Goal: Task Accomplishment & Management: Manage account settings

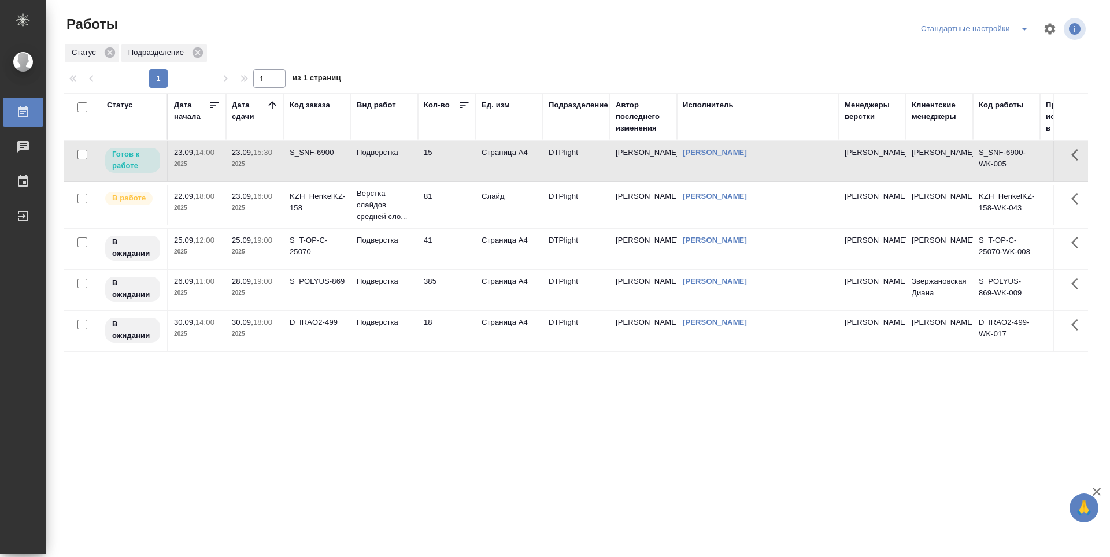
click at [382, 398] on div "Статус Дата начала Дата сдачи Код заказа Вид работ Кол-во Ед. изм Подразделение…" at bounding box center [576, 301] width 1024 height 416
click at [446, 159] on td "15" at bounding box center [447, 161] width 58 height 40
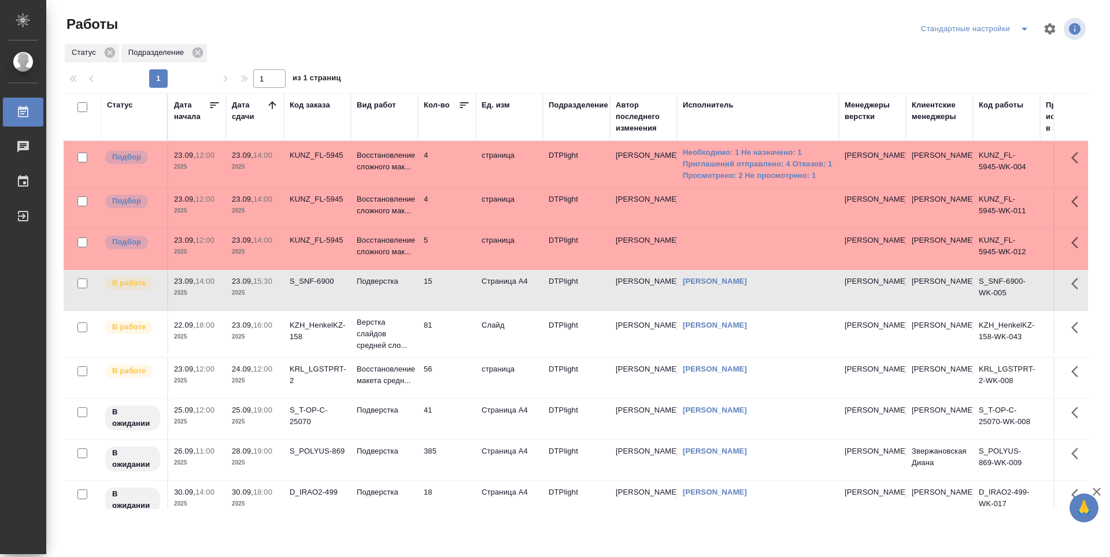
click at [453, 332] on td "81" at bounding box center [447, 334] width 58 height 40
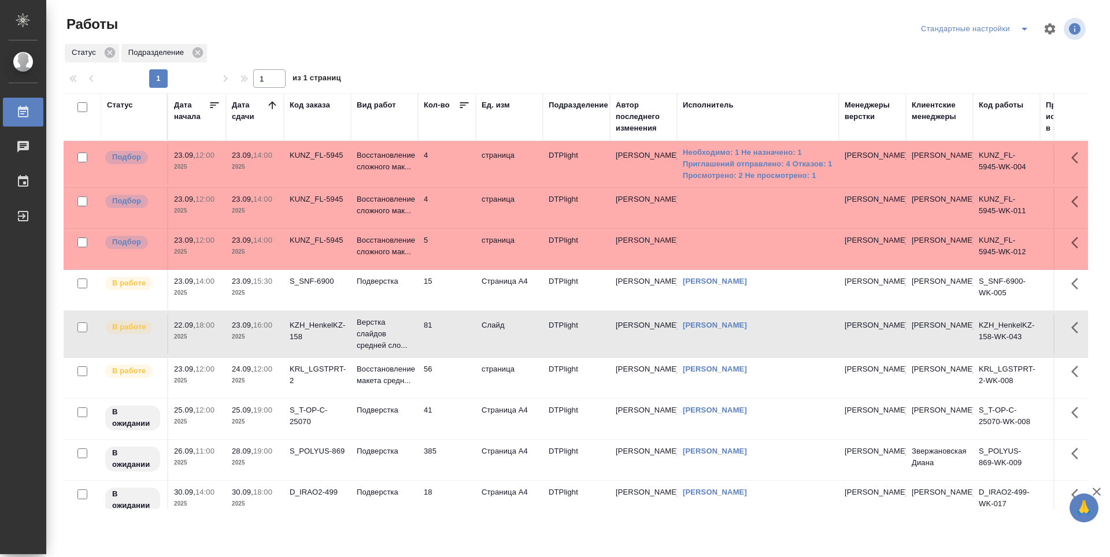
click at [447, 289] on td "15" at bounding box center [447, 290] width 58 height 40
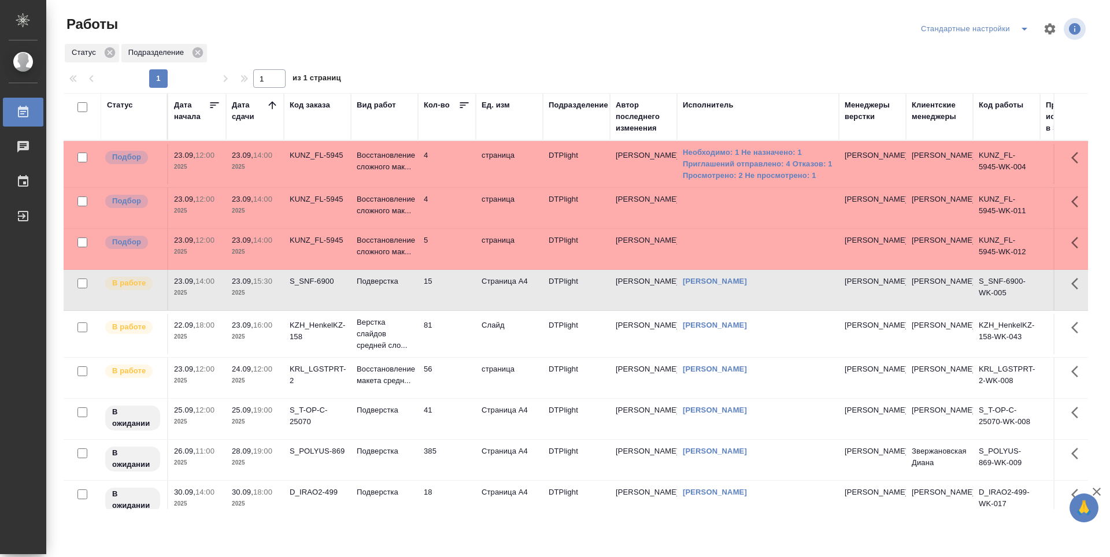
click at [445, 248] on td "5" at bounding box center [447, 249] width 58 height 40
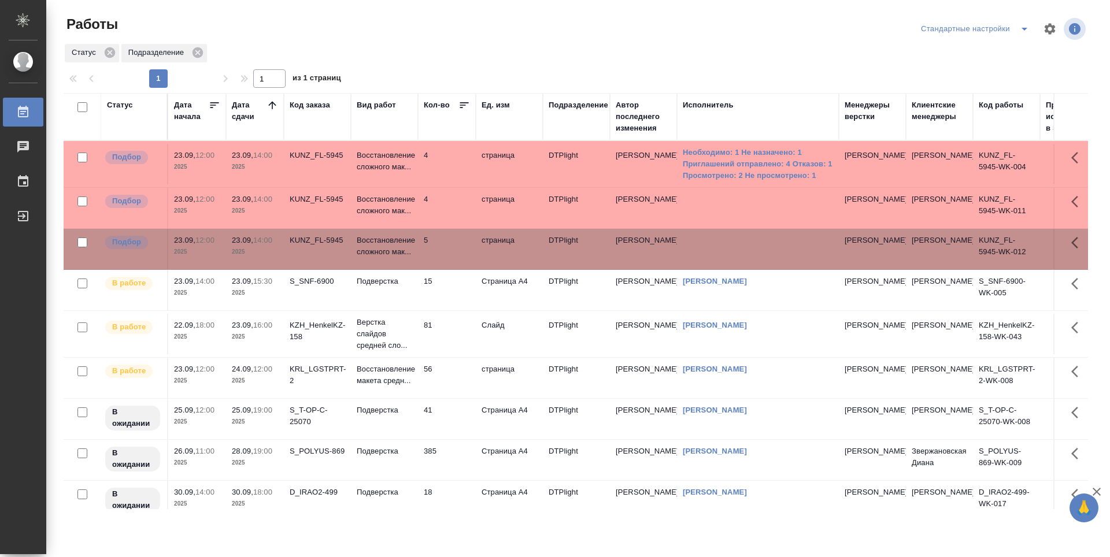
click at [446, 211] on td "4" at bounding box center [447, 208] width 58 height 40
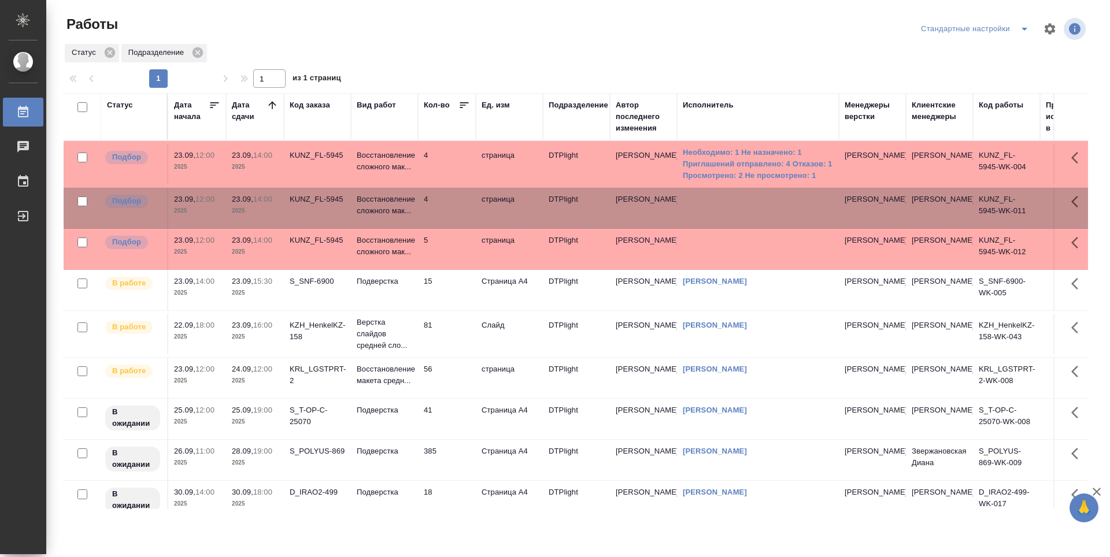
click at [443, 166] on td "4" at bounding box center [447, 164] width 58 height 40
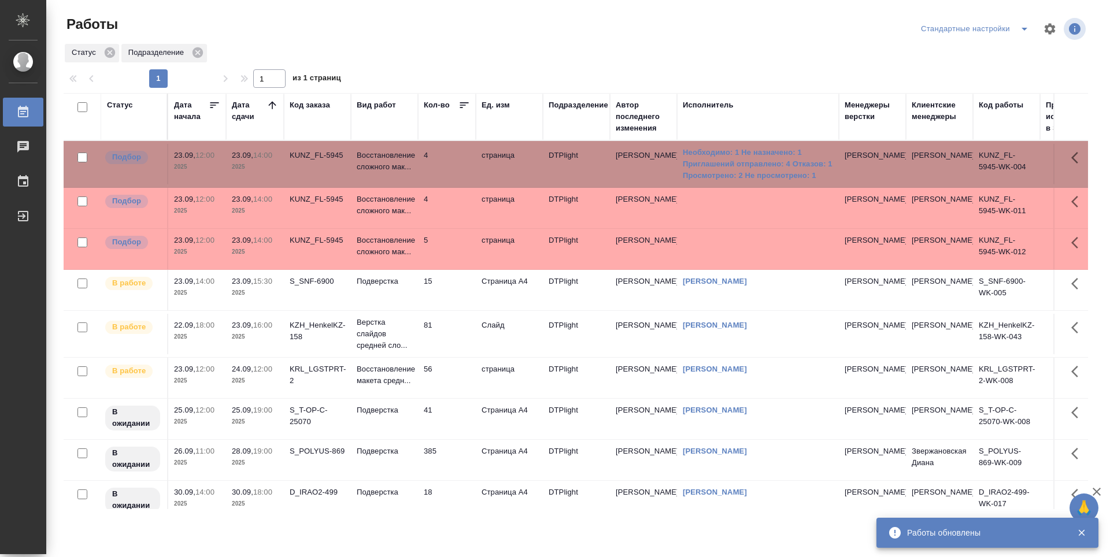
click at [465, 297] on td "15" at bounding box center [447, 290] width 58 height 40
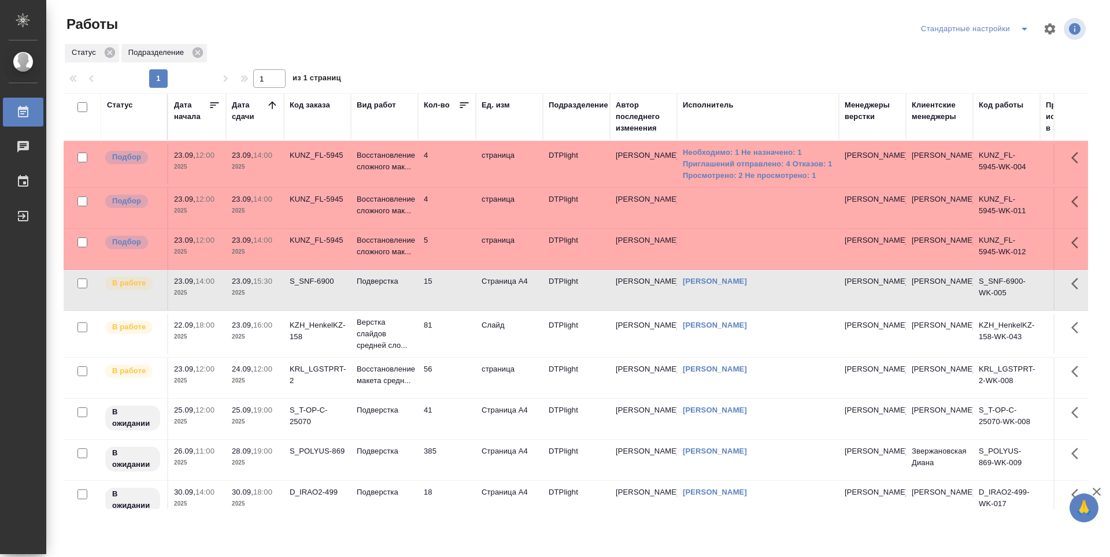
click at [441, 391] on td "56" at bounding box center [447, 378] width 58 height 40
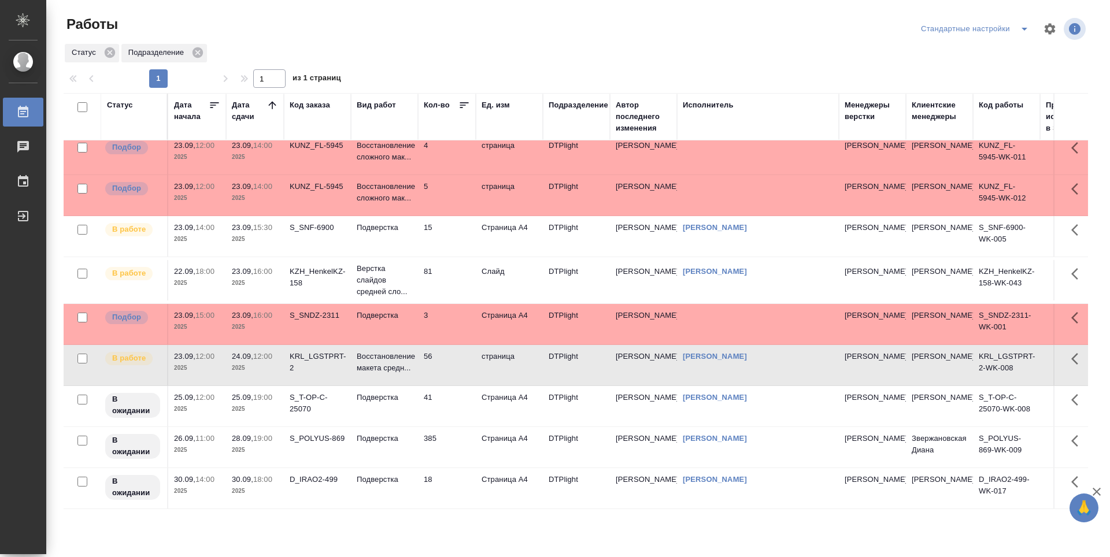
scroll to position [62, 0]
click at [445, 363] on td "56" at bounding box center [447, 365] width 58 height 40
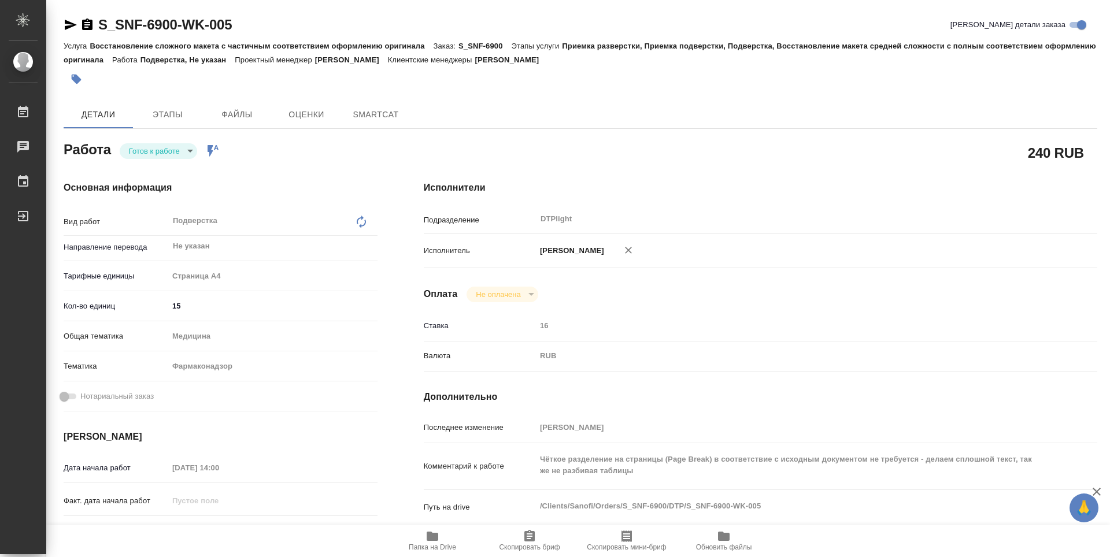
type textarea "x"
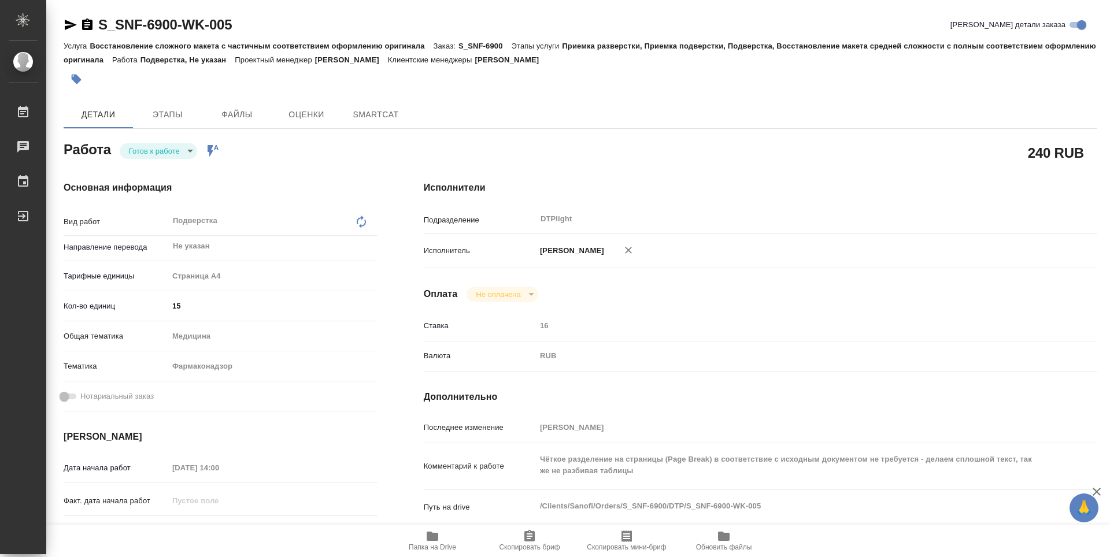
type textarea "x"
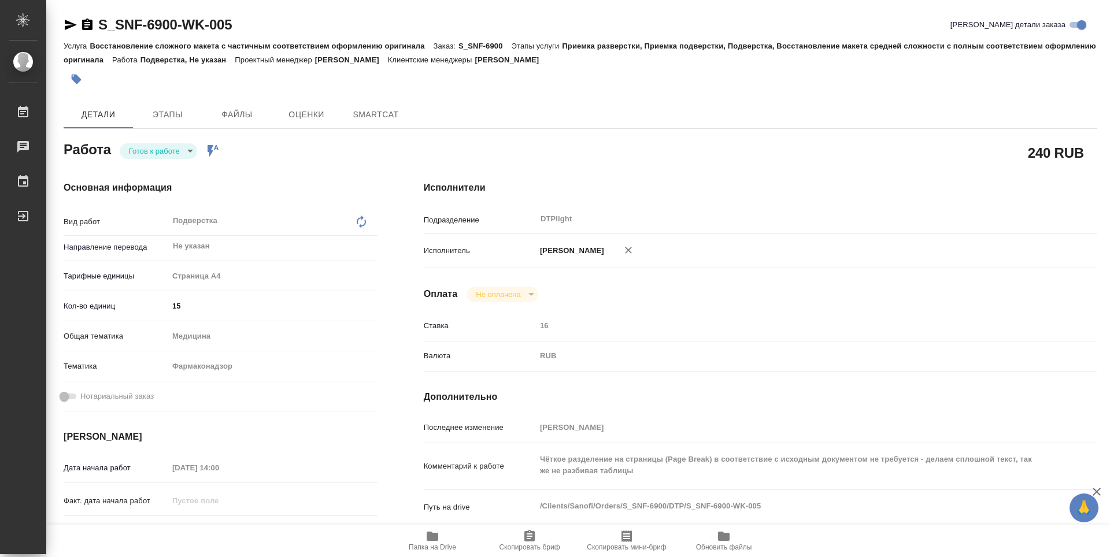
type textarea "x"
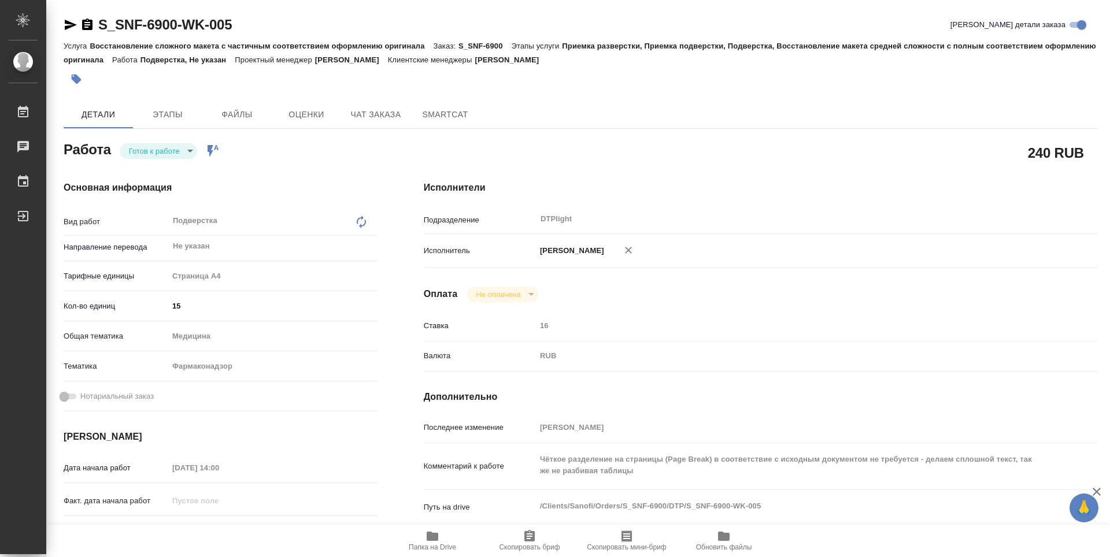
type textarea "x"
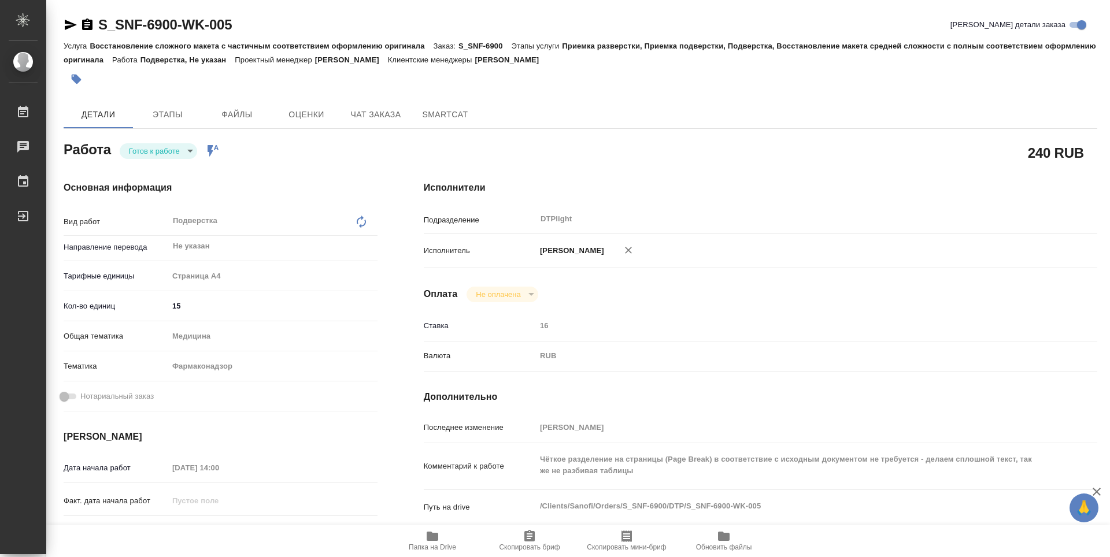
type textarea "x"
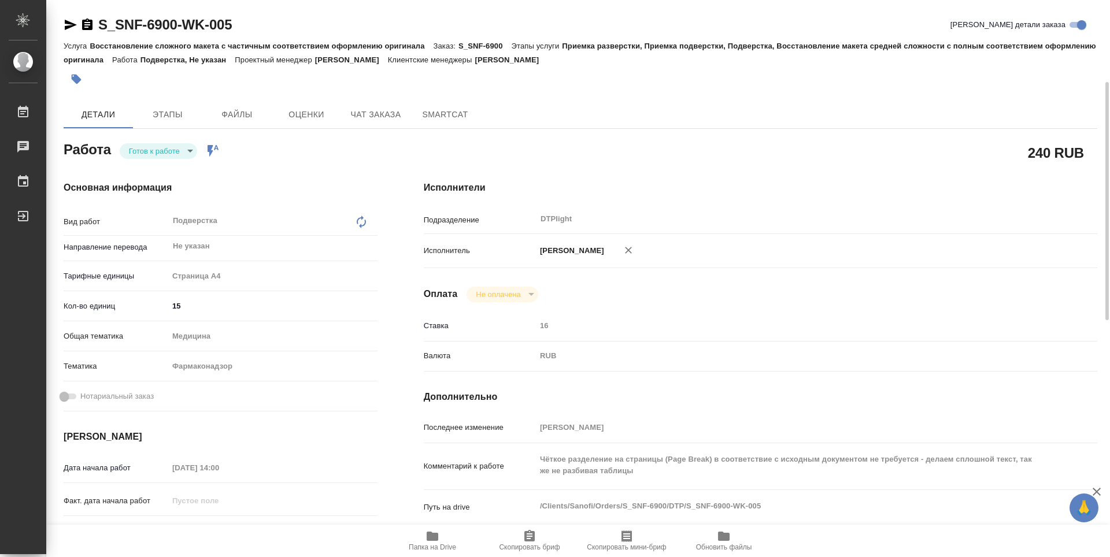
scroll to position [58, 0]
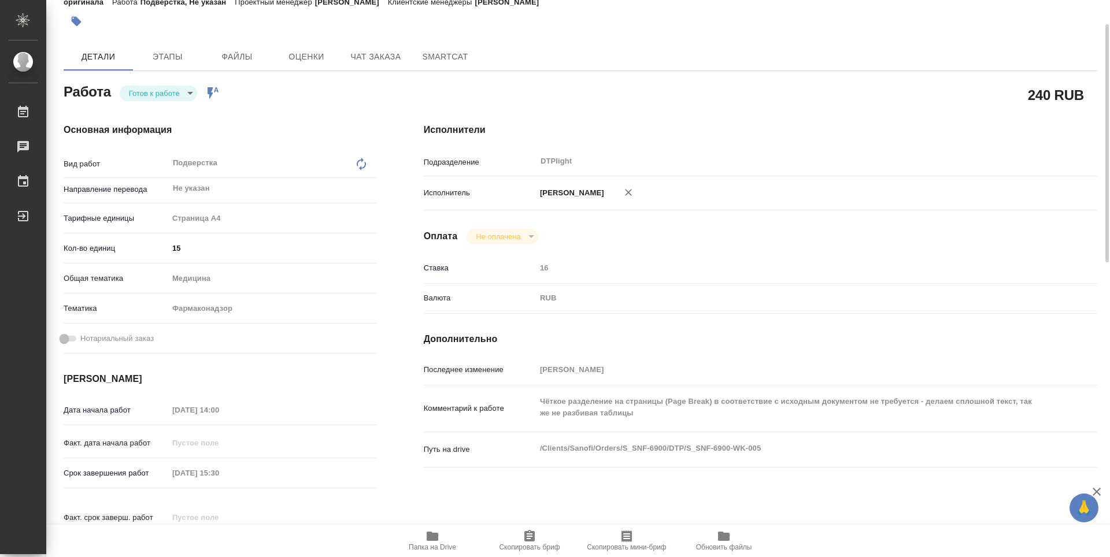
click at [427, 550] on span "Папка на Drive" at bounding box center [432, 547] width 47 height 8
click at [191, 95] on body "🙏 .cls-1 fill:#fff; AWATERA Guselnikov Roman Работы 0 Чаты График Выйти S_SNF-6…" at bounding box center [555, 278] width 1110 height 557
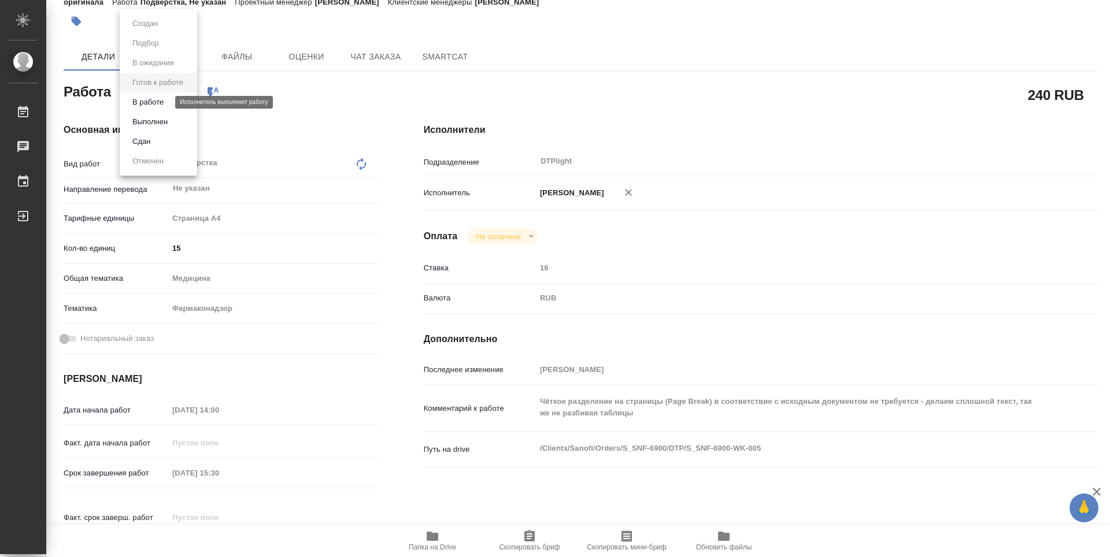
click at [149, 98] on button "В работе" at bounding box center [148, 102] width 38 height 13
type textarea "x"
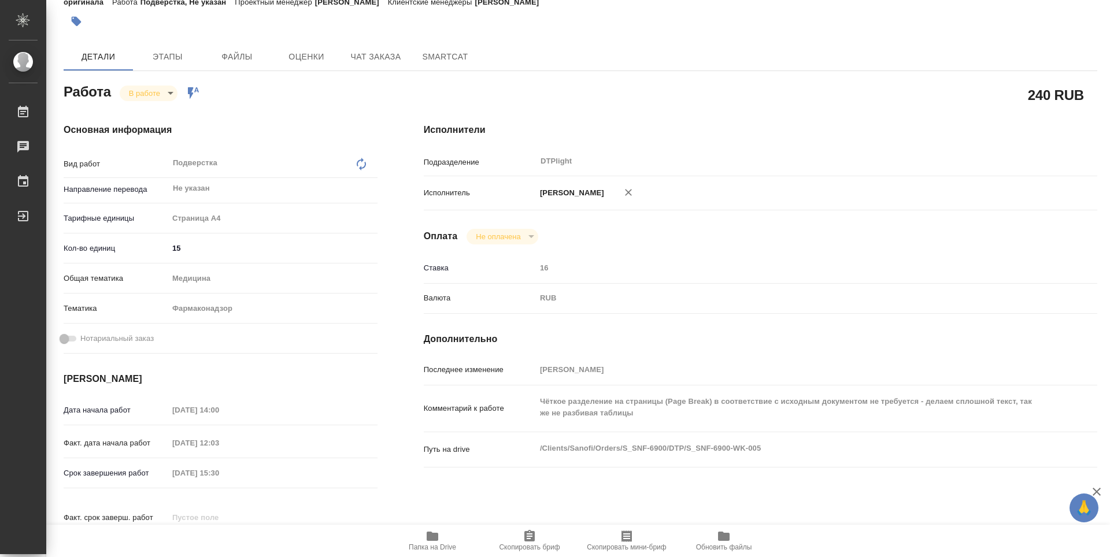
type textarea "x"
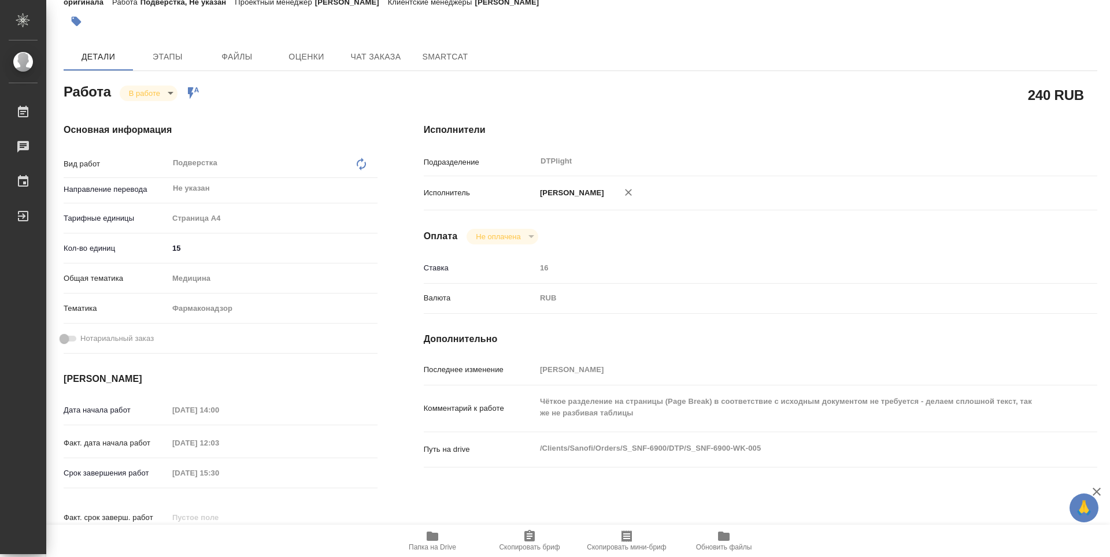
type textarea "x"
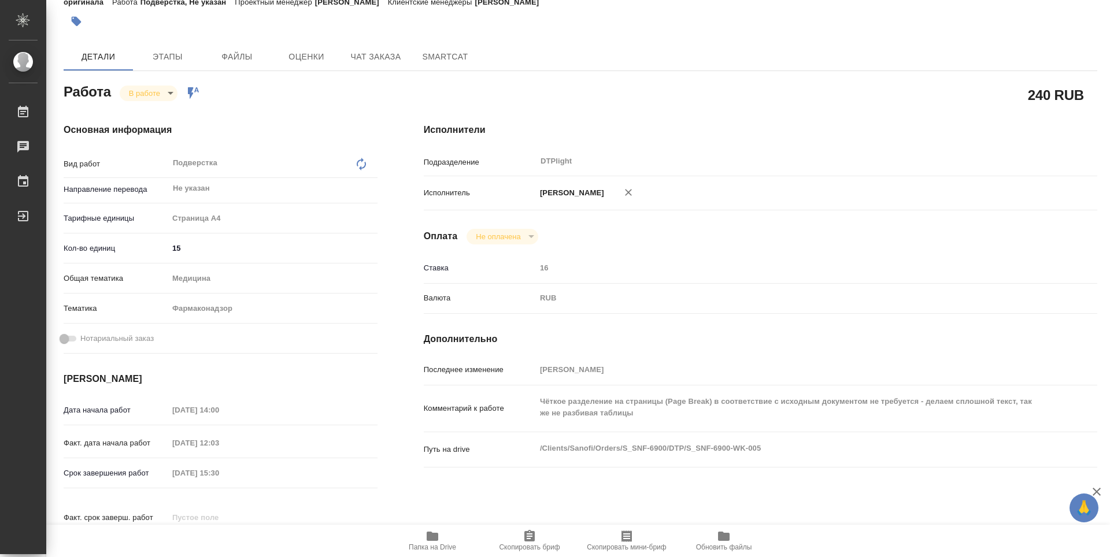
type textarea "x"
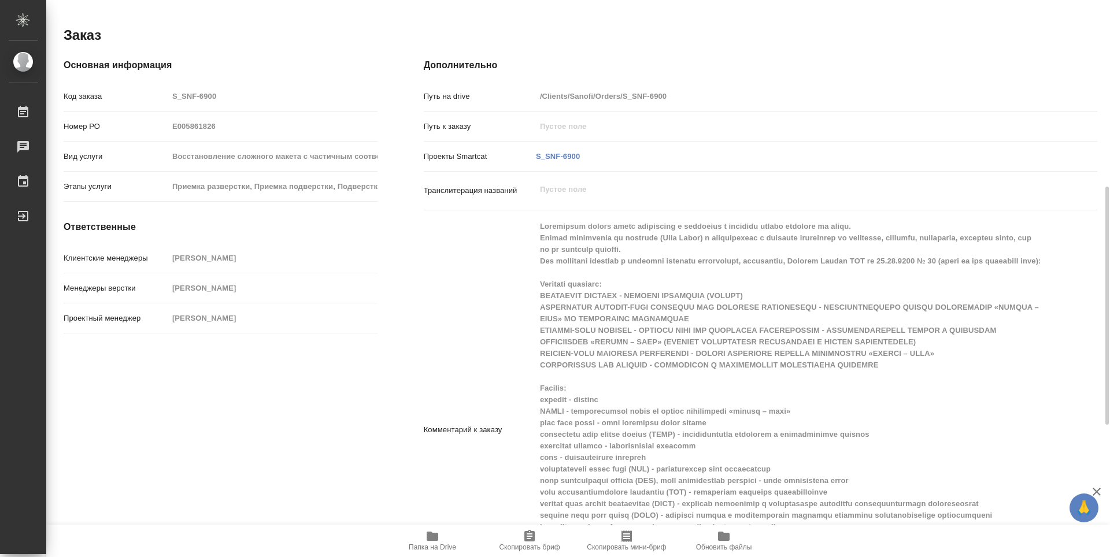
scroll to position [572, 0]
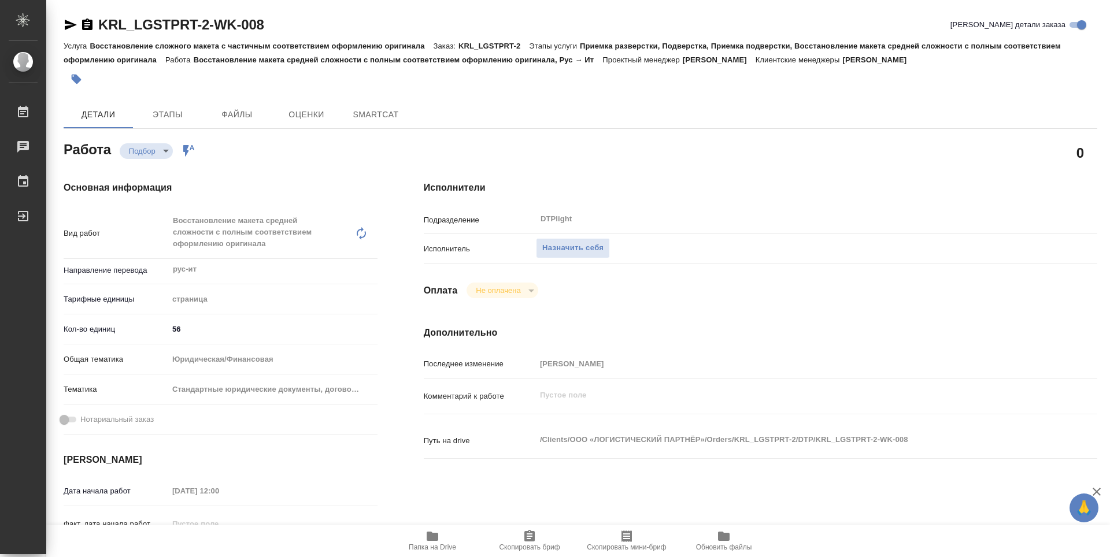
type textarea "x"
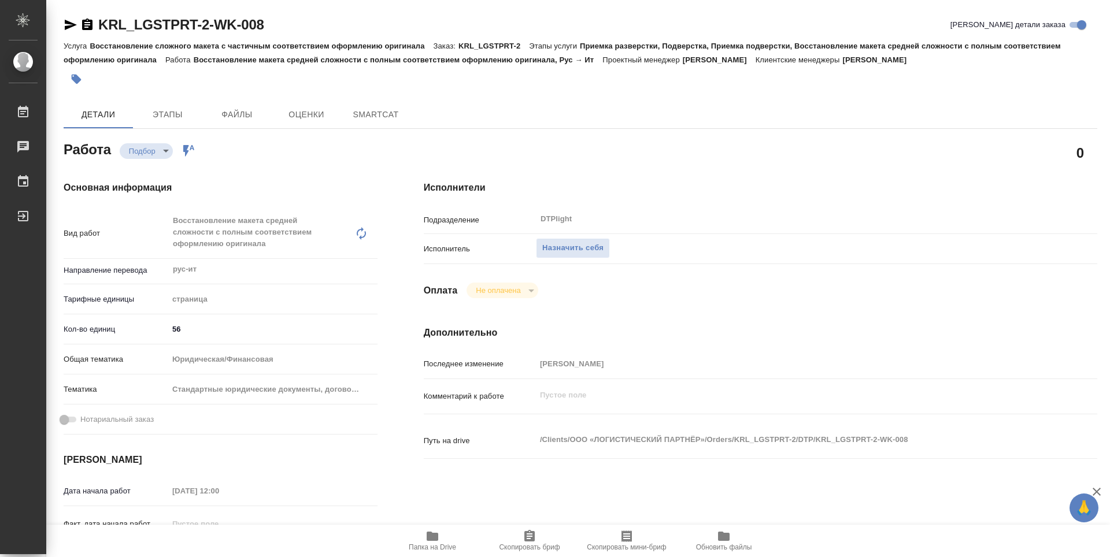
type textarea "x"
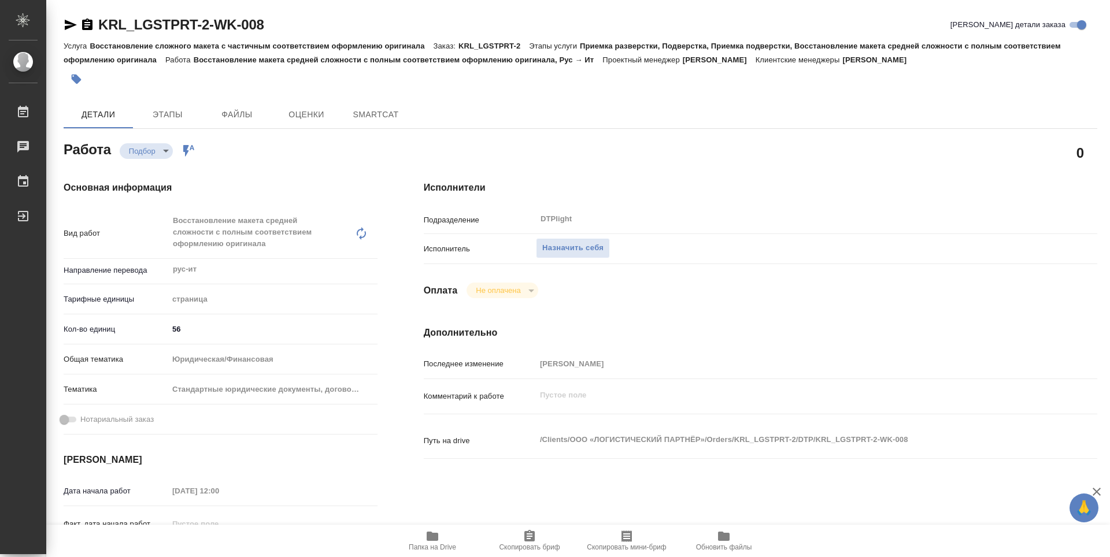
type textarea "x"
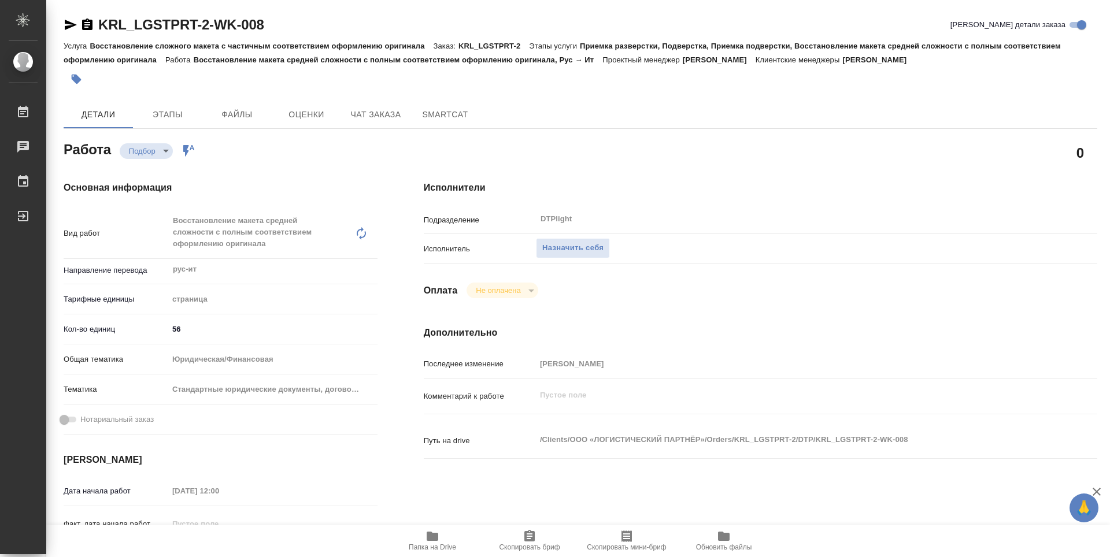
click at [440, 544] on span "Папка на Drive" at bounding box center [432, 547] width 47 height 8
type textarea "x"
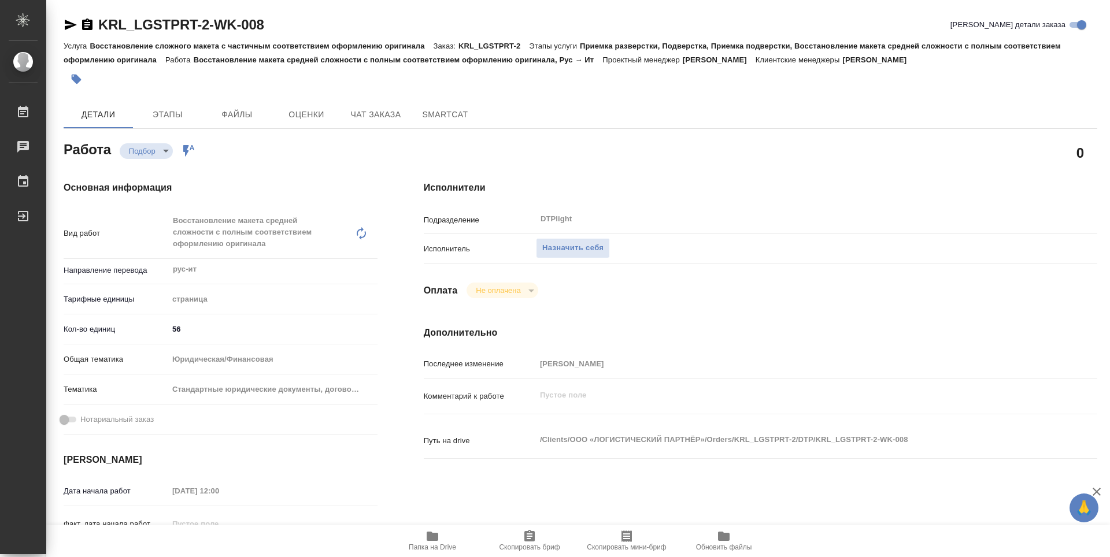
type textarea "x"
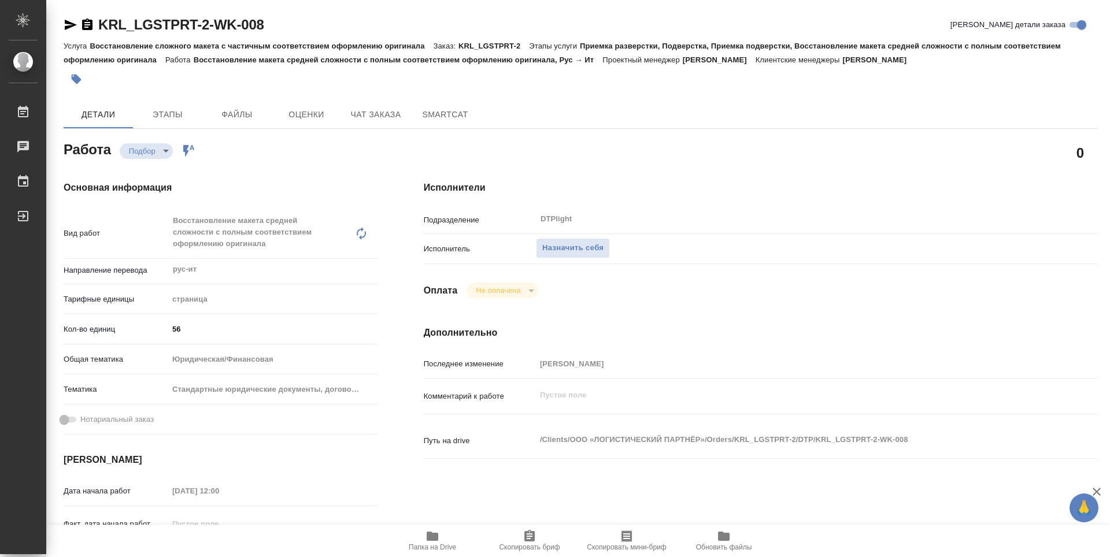
type textarea "x"
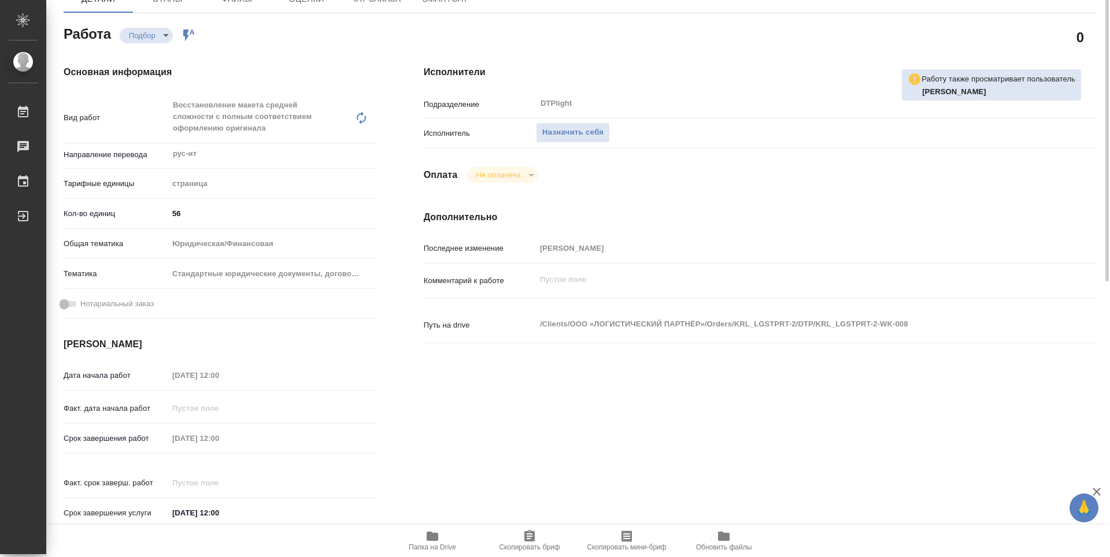
scroll to position [58, 0]
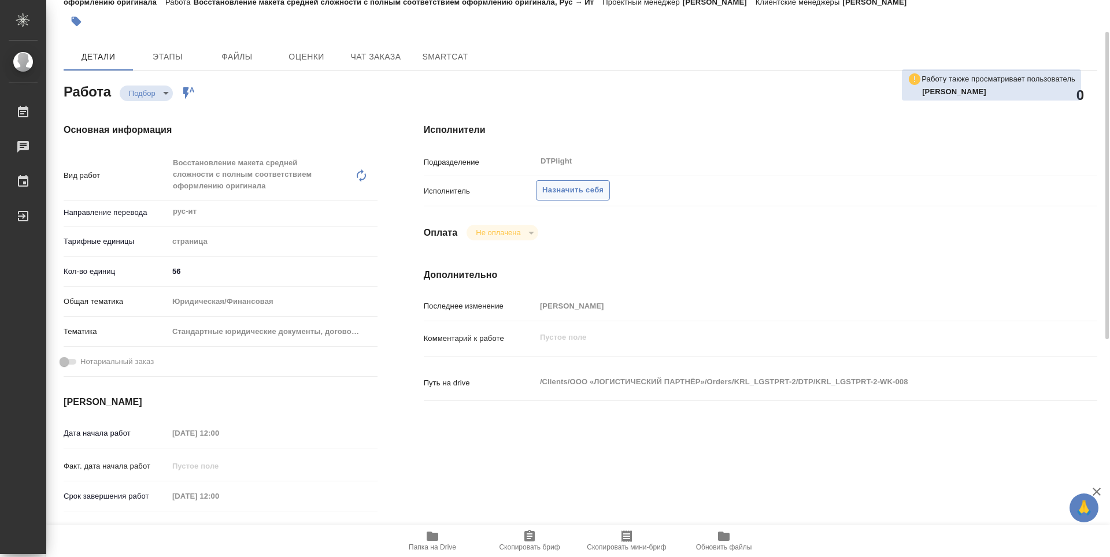
click at [587, 197] on span "Назначить себя" at bounding box center [572, 190] width 61 height 13
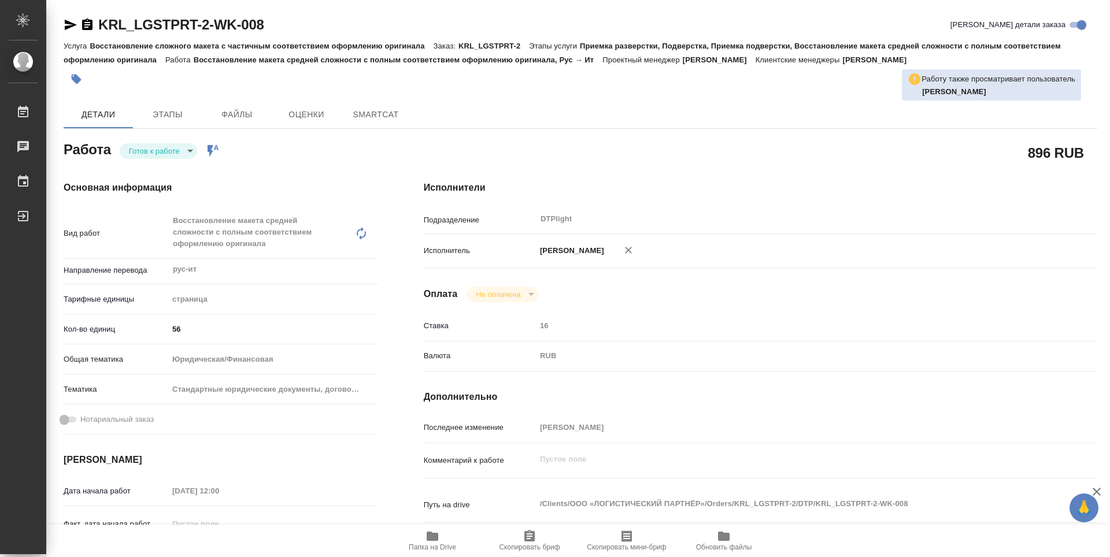
type textarea "x"
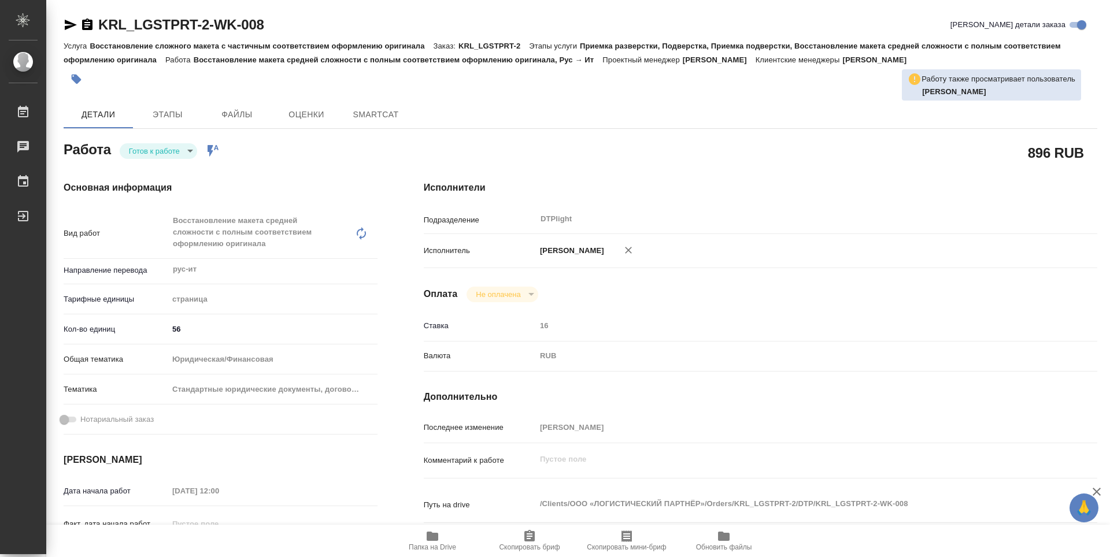
type textarea "x"
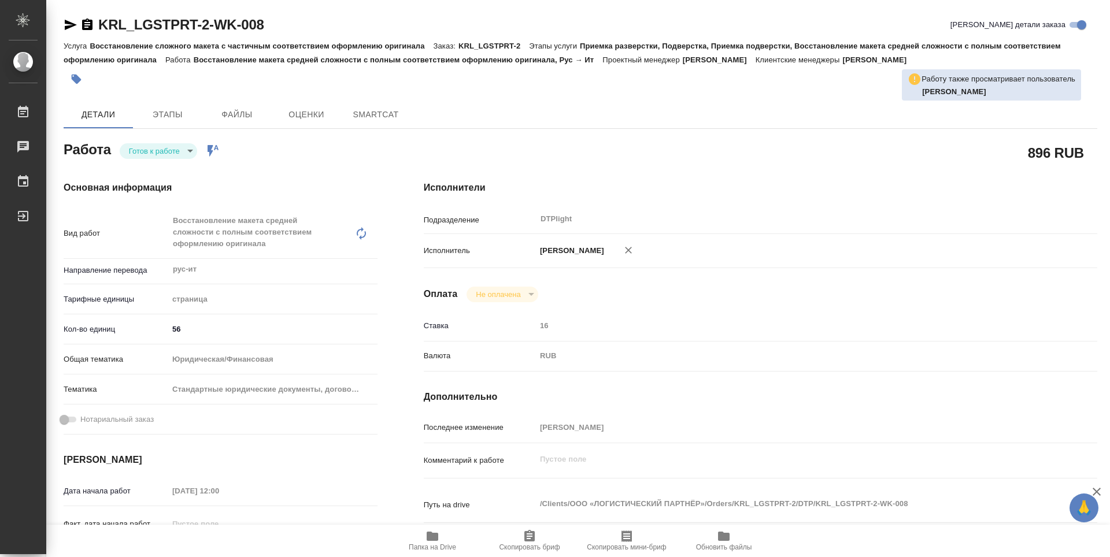
type textarea "x"
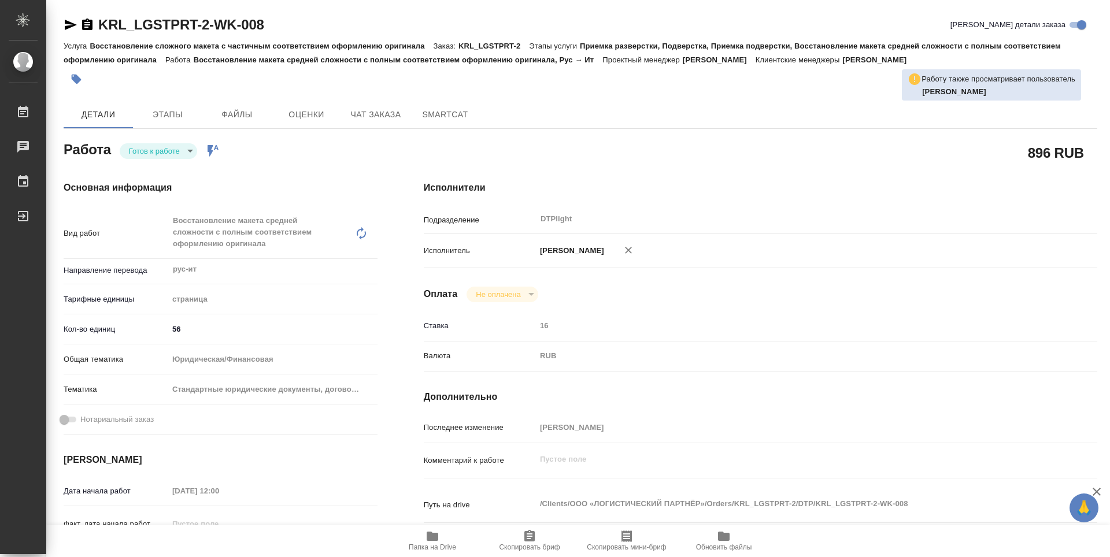
click at [186, 156] on body "🙏 .cls-1 fill:#fff; AWATERA Guselnikov Roman Работы Чаты График Выйти KRL_LGSTP…" at bounding box center [555, 278] width 1110 height 557
type textarea "x"
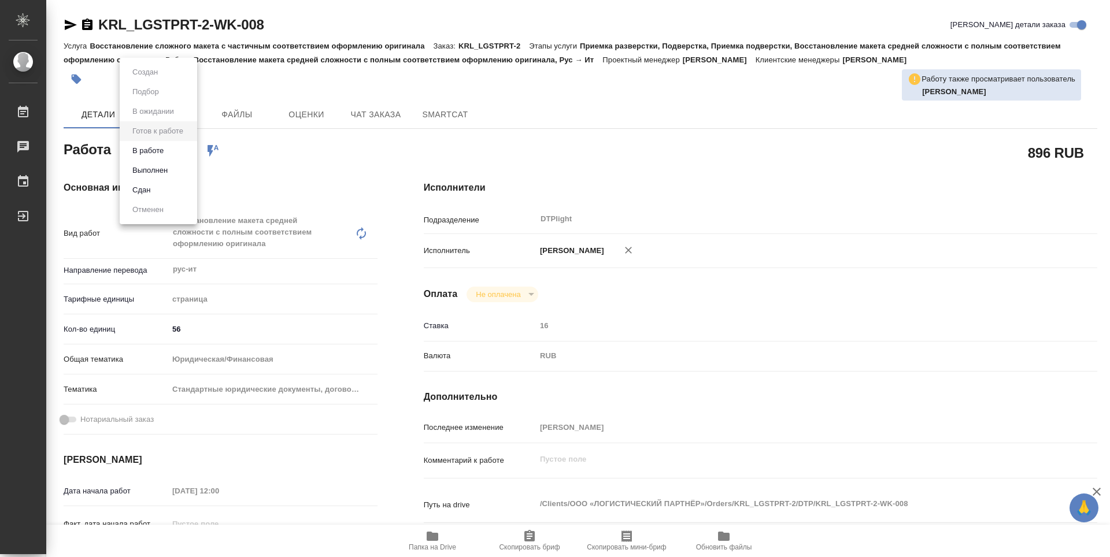
type textarea "x"
click at [154, 150] on button "В работе" at bounding box center [148, 151] width 38 height 13
type textarea "x"
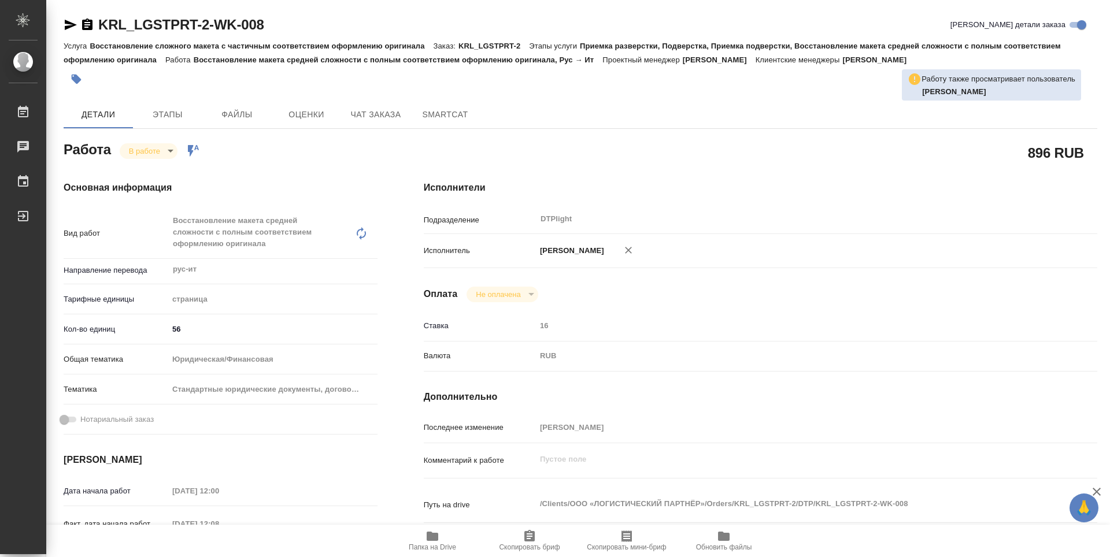
type textarea "x"
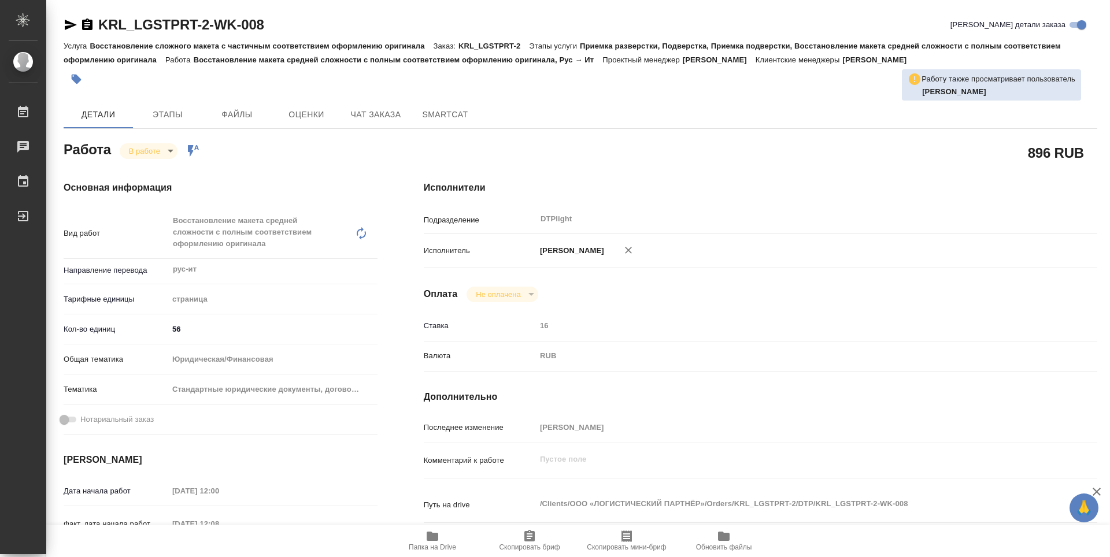
type textarea "x"
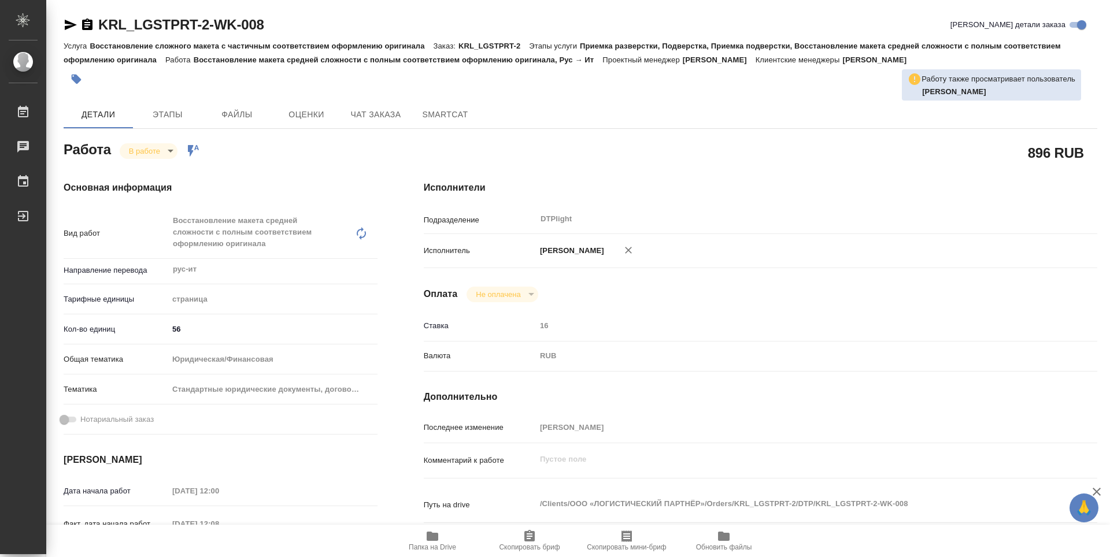
type textarea "x"
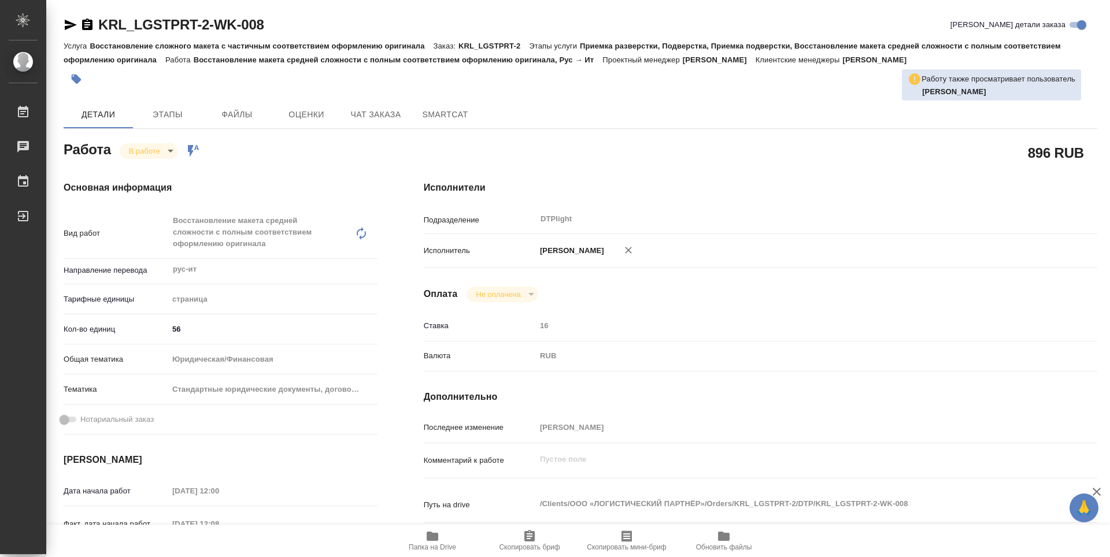
type textarea "x"
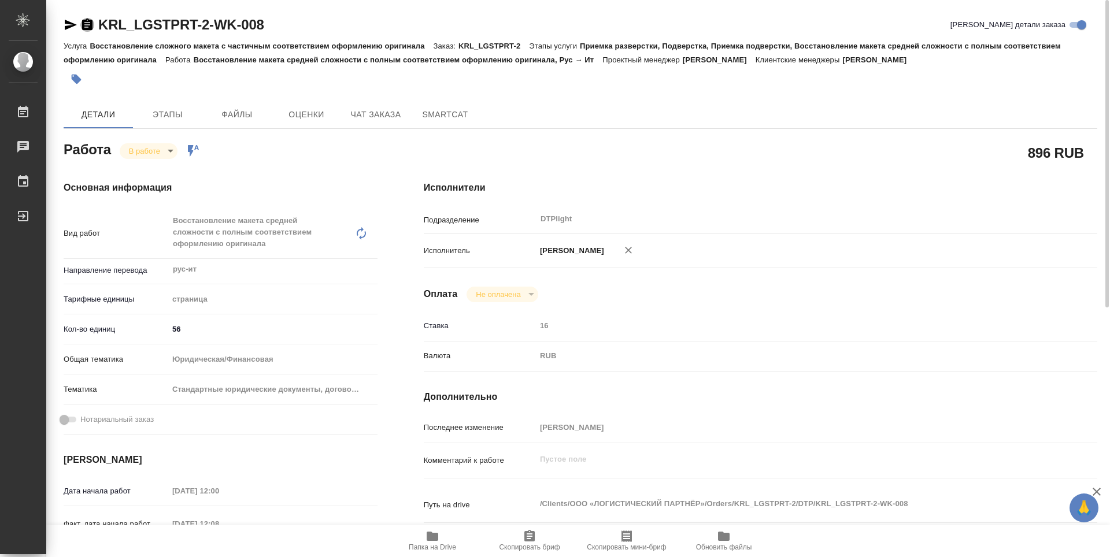
click at [83, 20] on icon "button" at bounding box center [87, 24] width 10 height 12
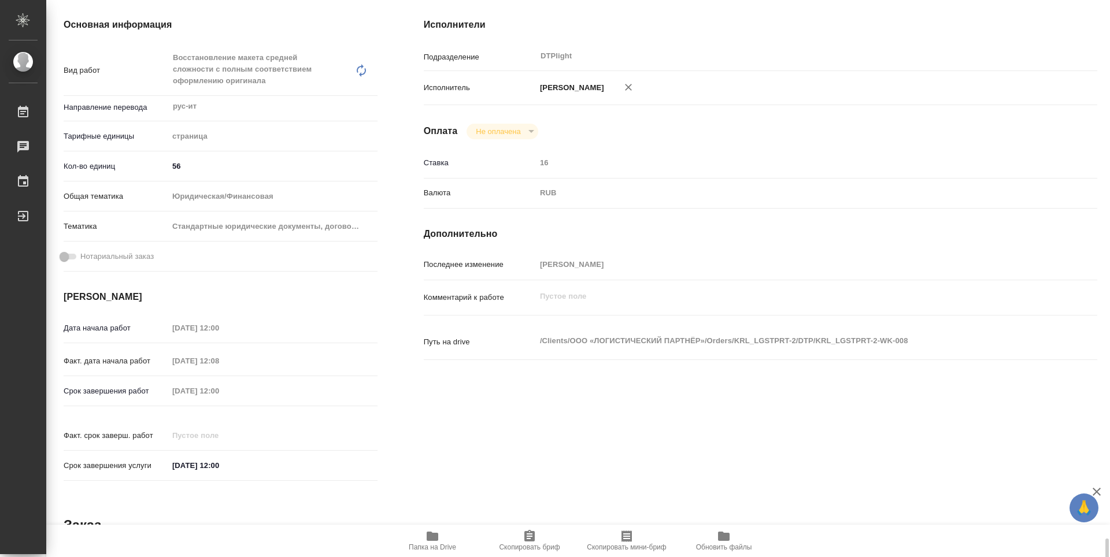
scroll to position [105, 0]
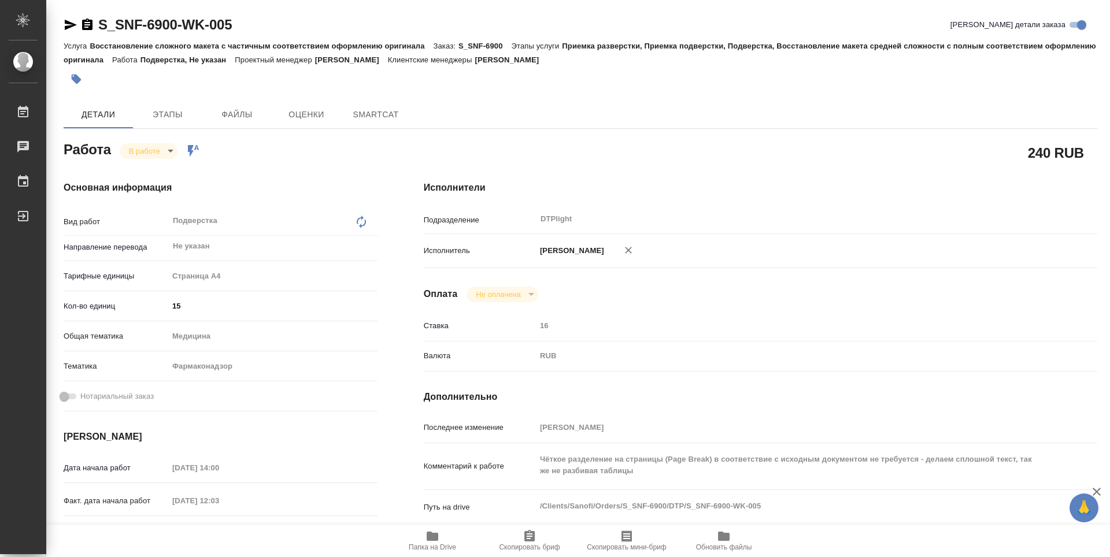
type textarea "x"
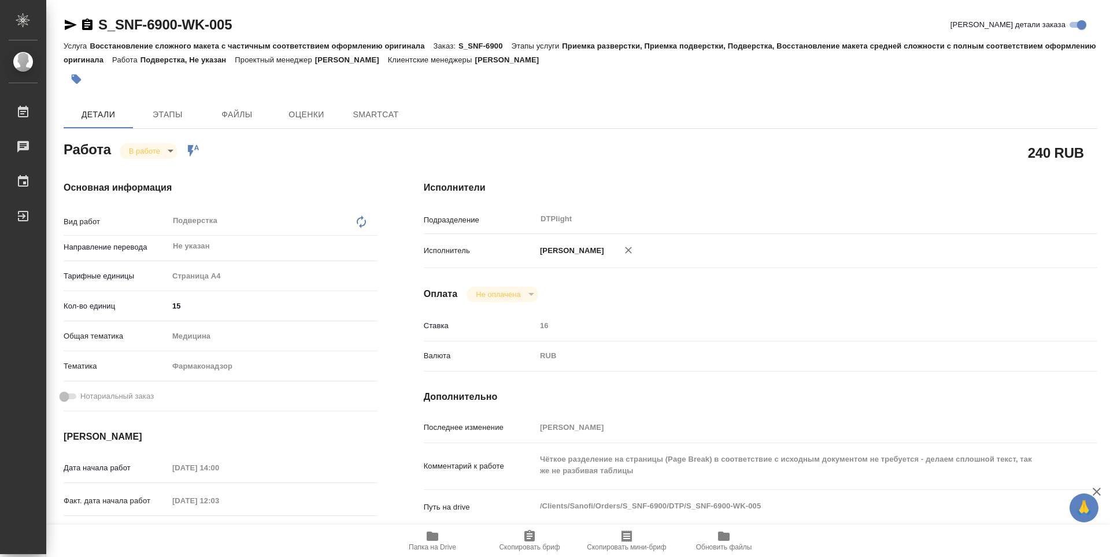
type textarea "x"
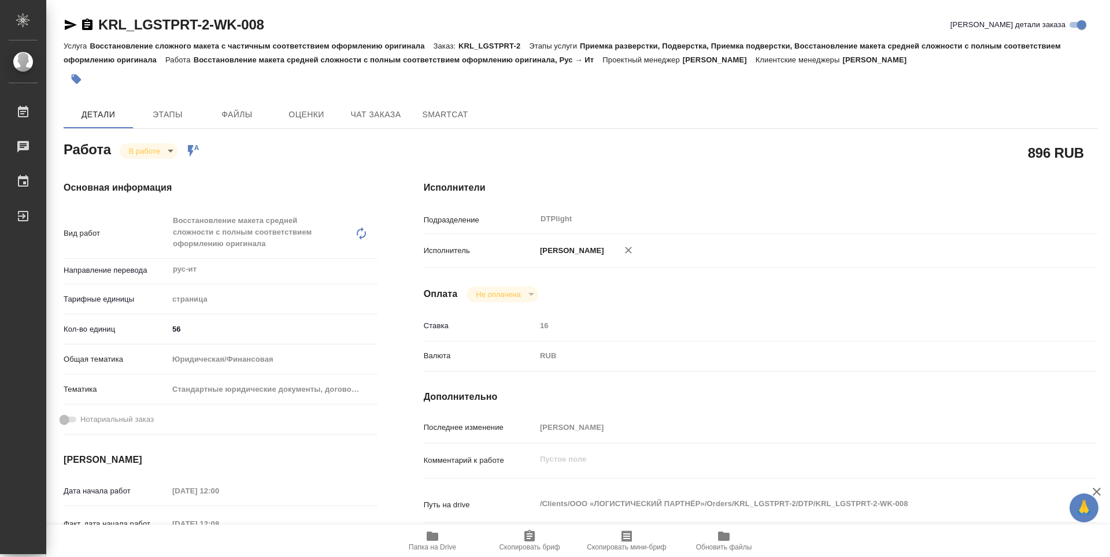
type textarea "x"
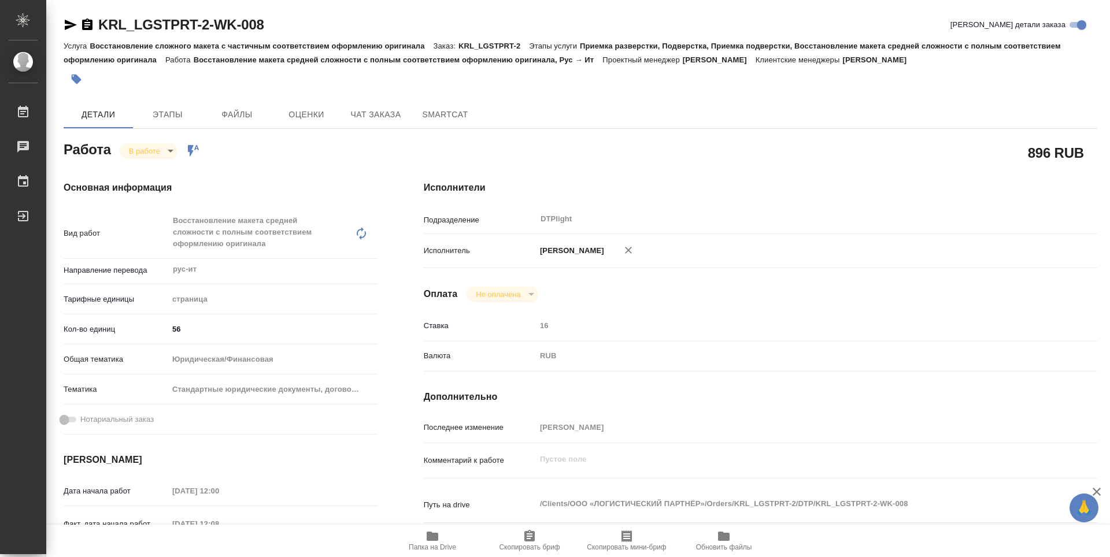
type textarea "x"
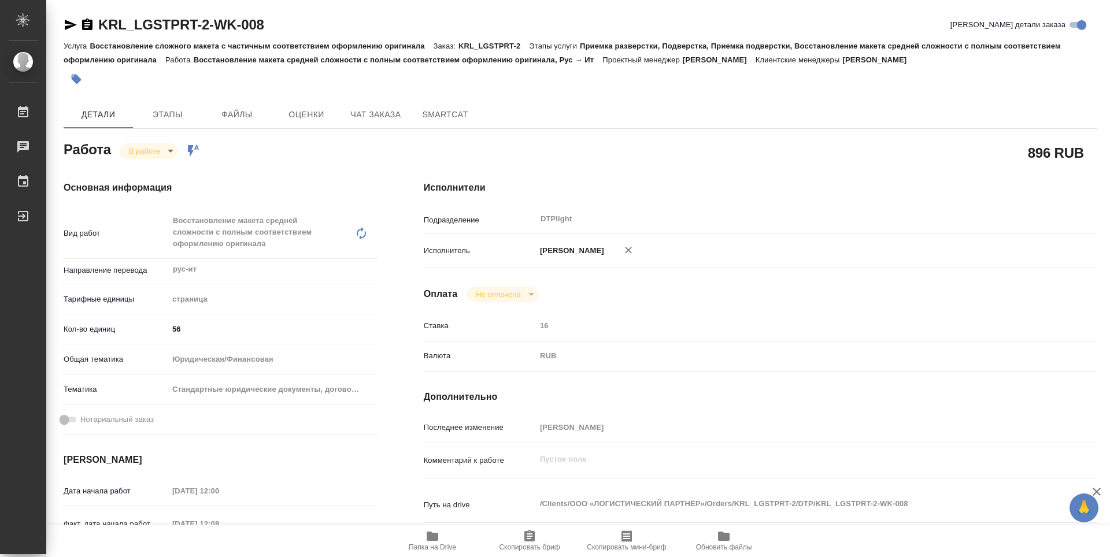
scroll to position [58, 0]
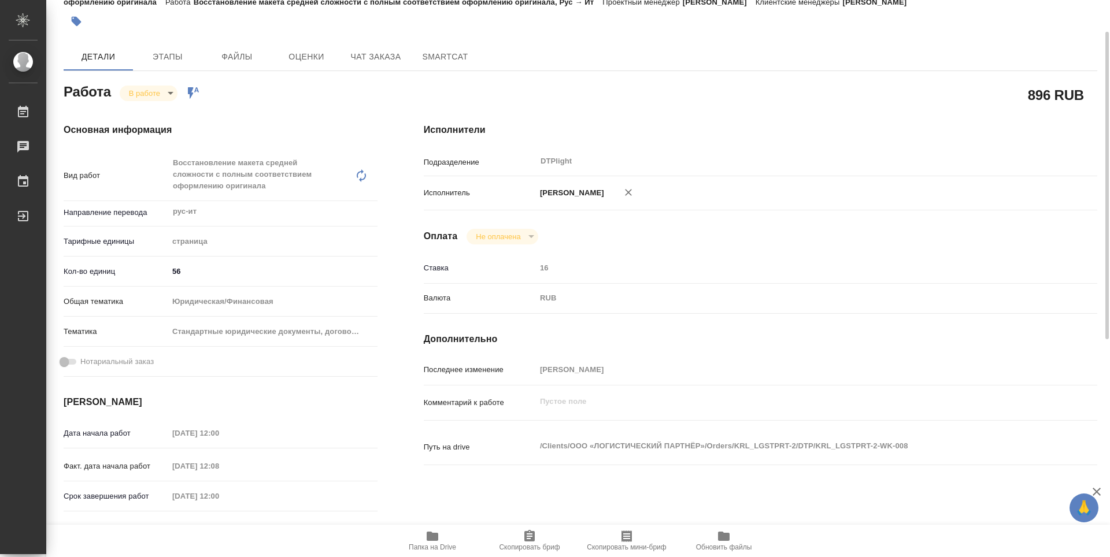
type textarea "x"
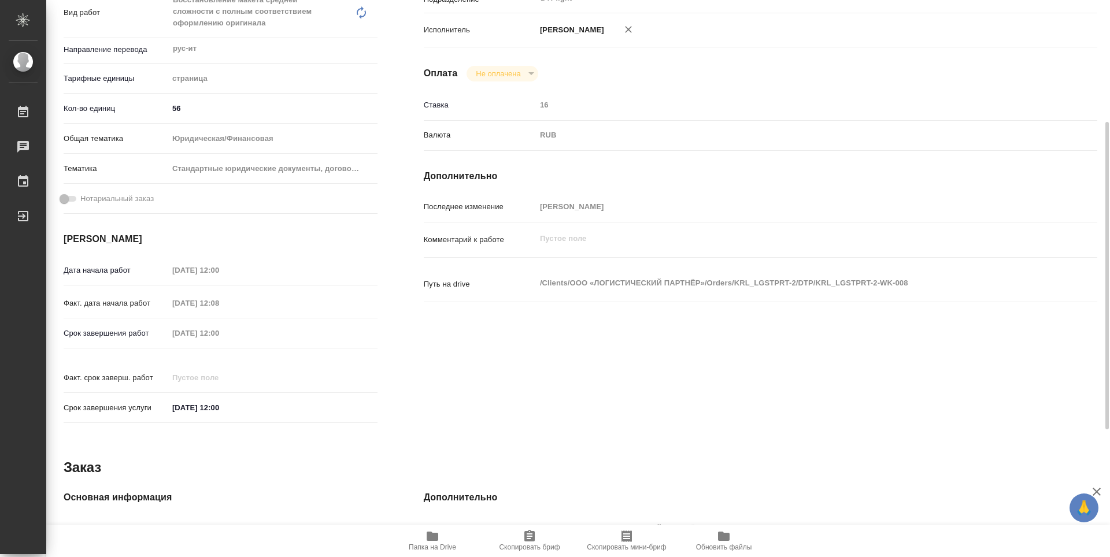
scroll to position [0, 0]
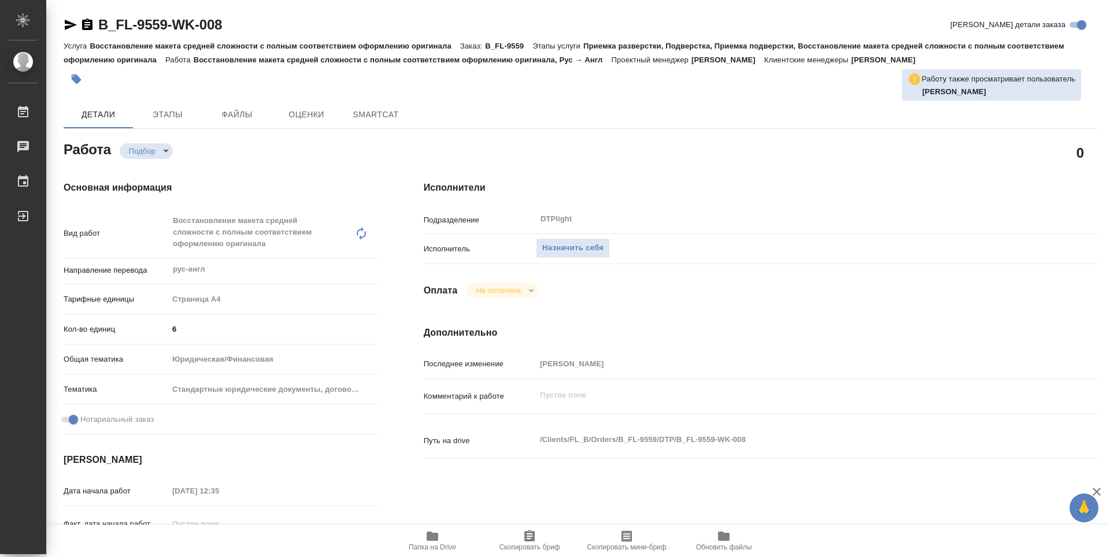
type textarea "x"
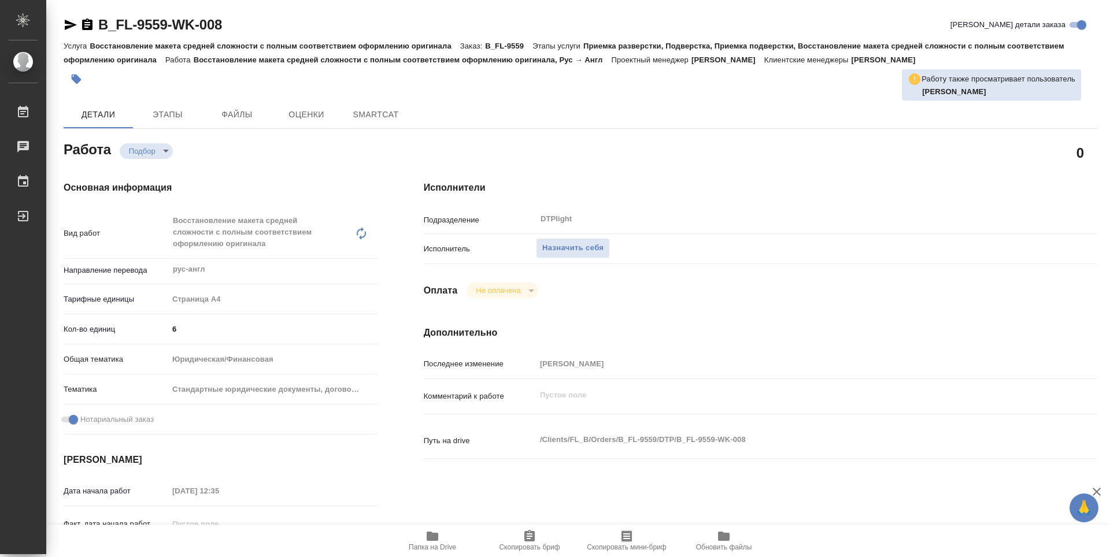
type textarea "x"
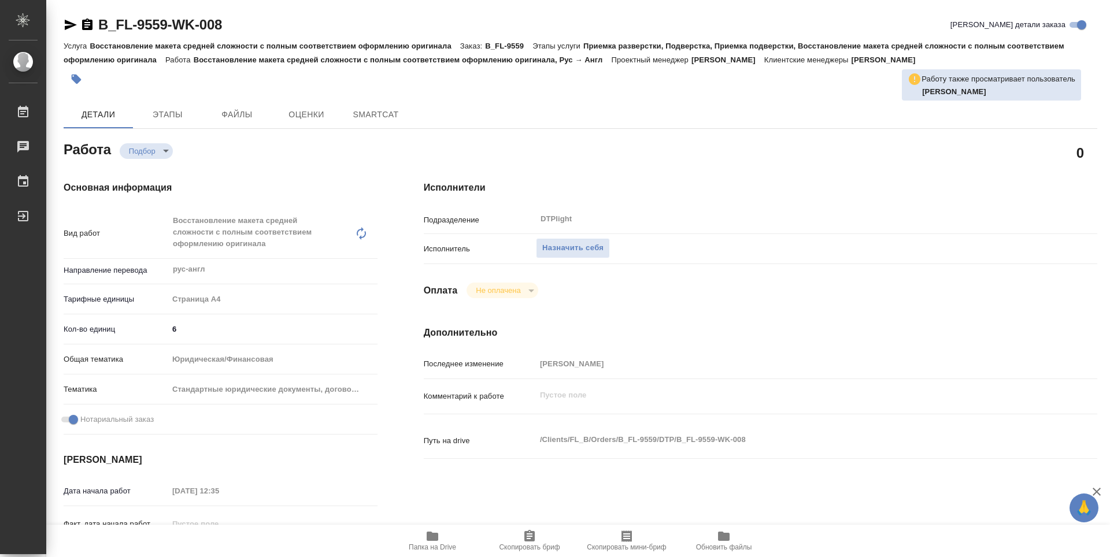
type textarea "x"
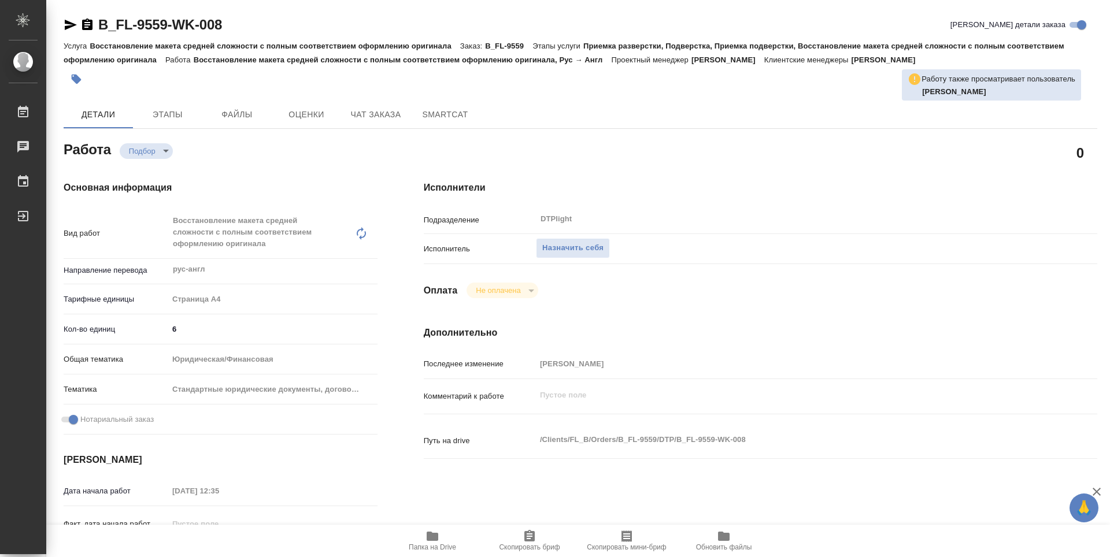
click at [436, 542] on icon "button" at bounding box center [432, 537] width 14 height 14
type textarea "x"
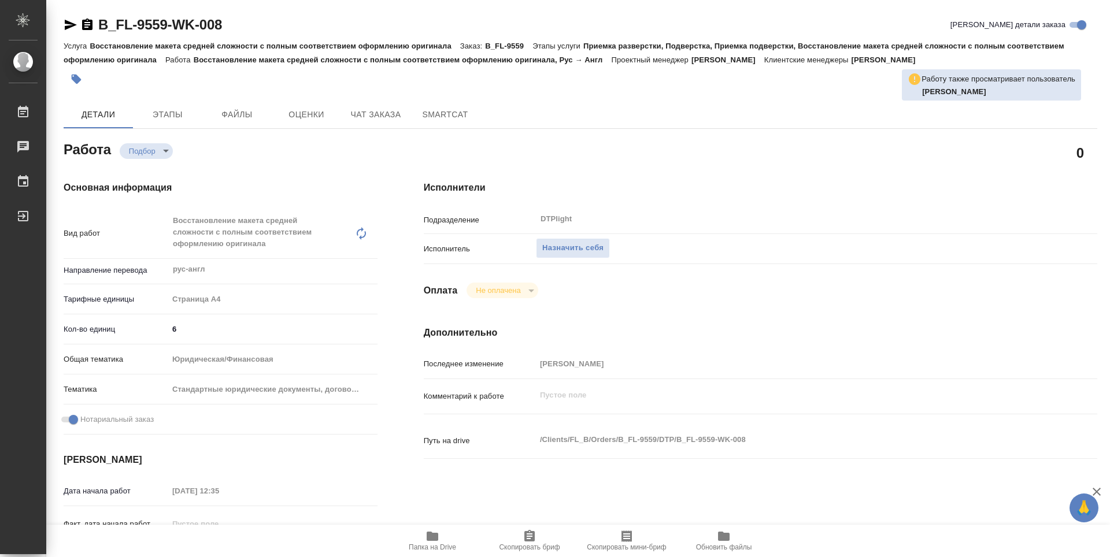
type textarea "x"
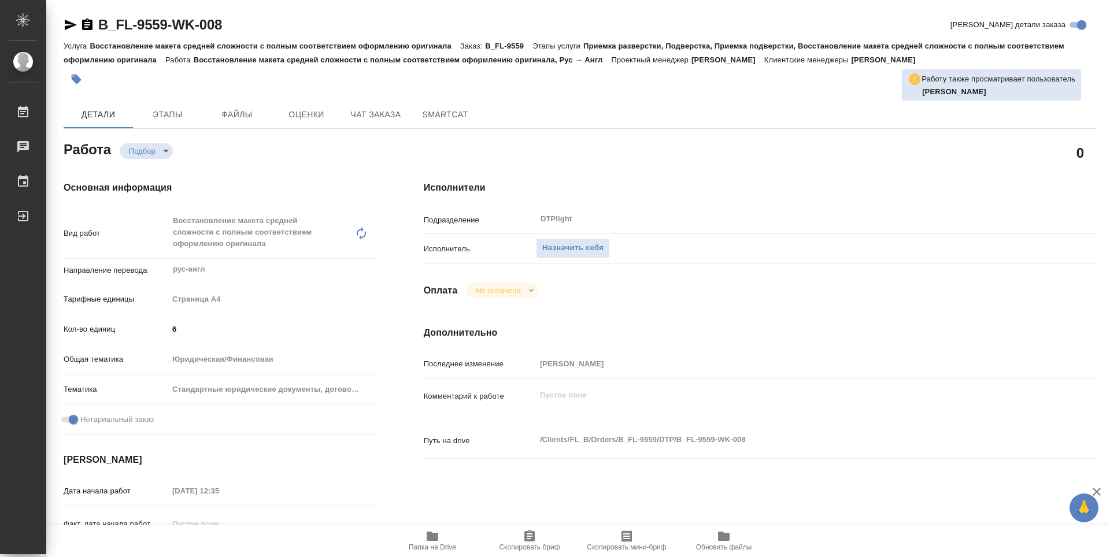
type textarea "x"
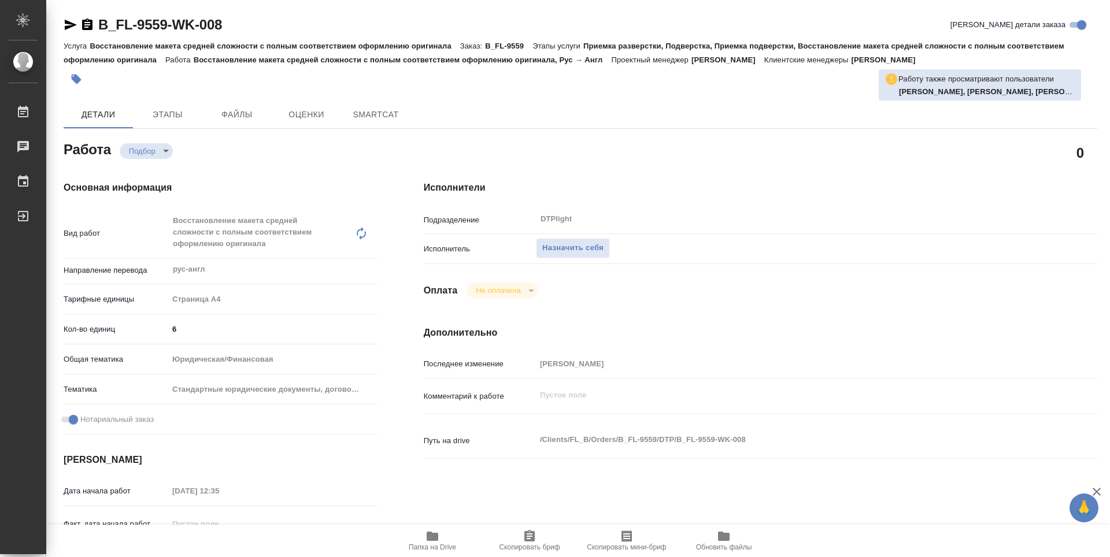
type textarea "x"
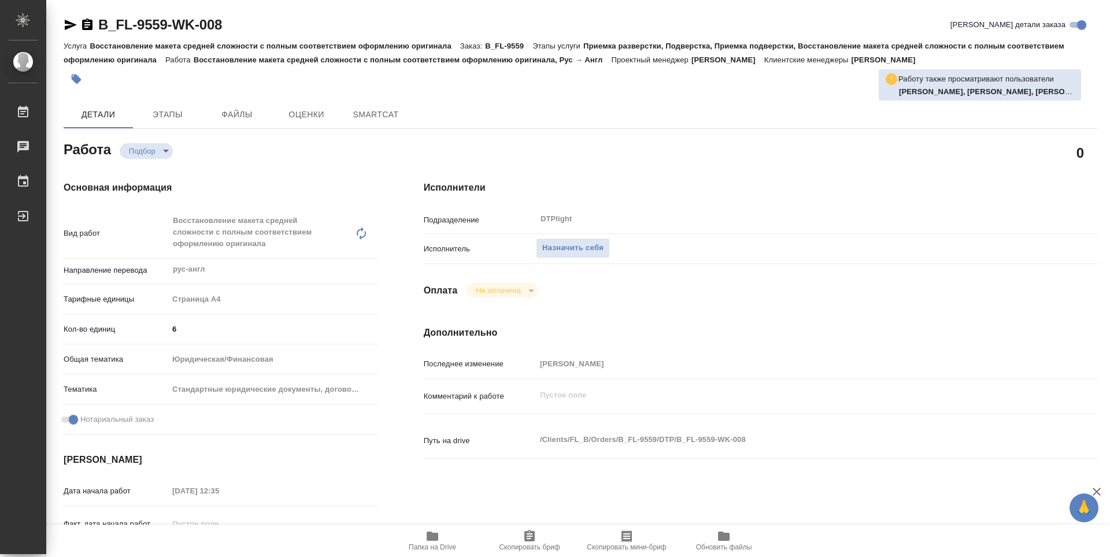
type textarea "x"
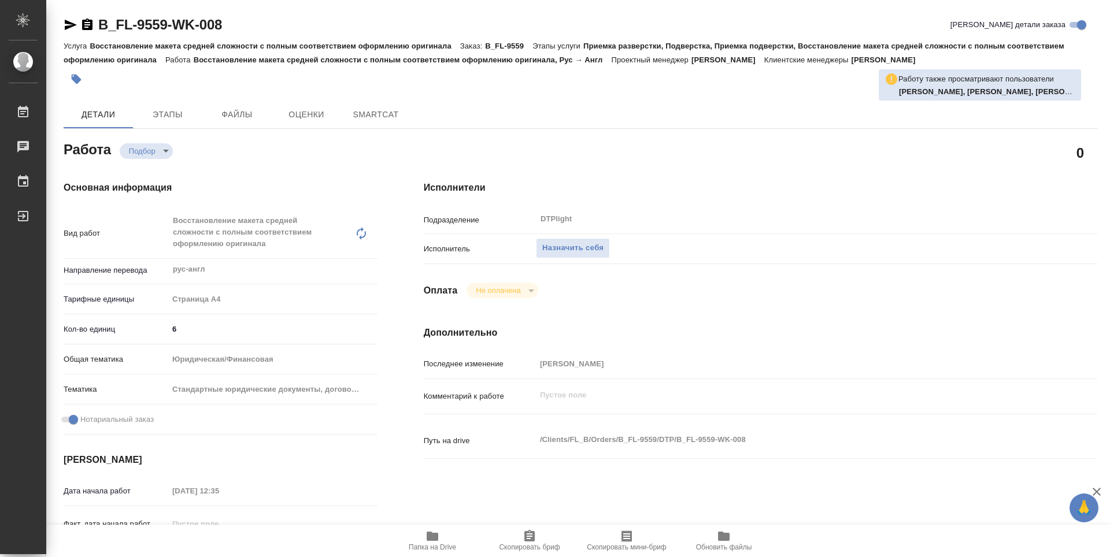
type textarea "x"
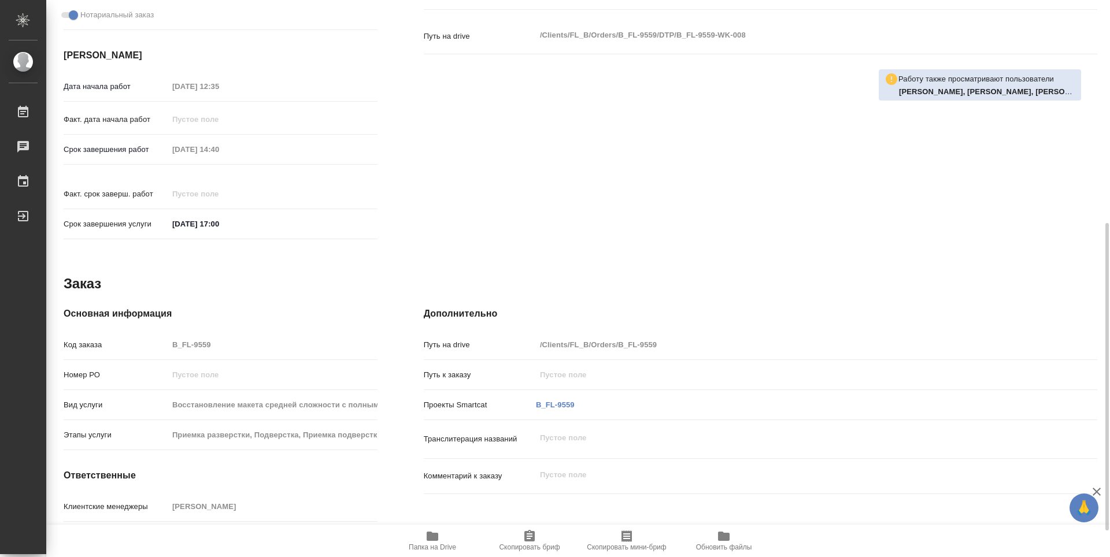
type textarea "x"
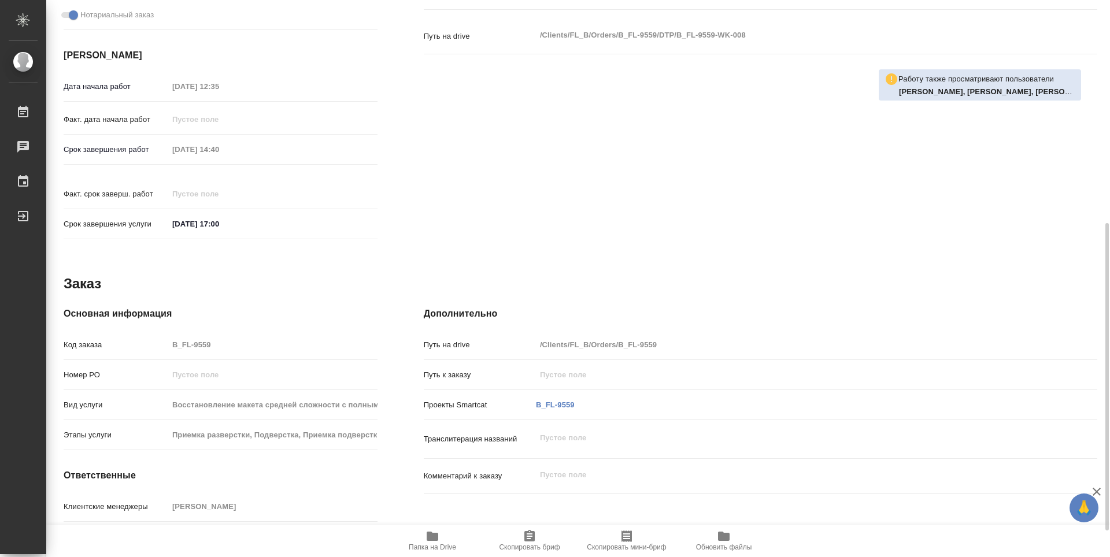
scroll to position [173, 0]
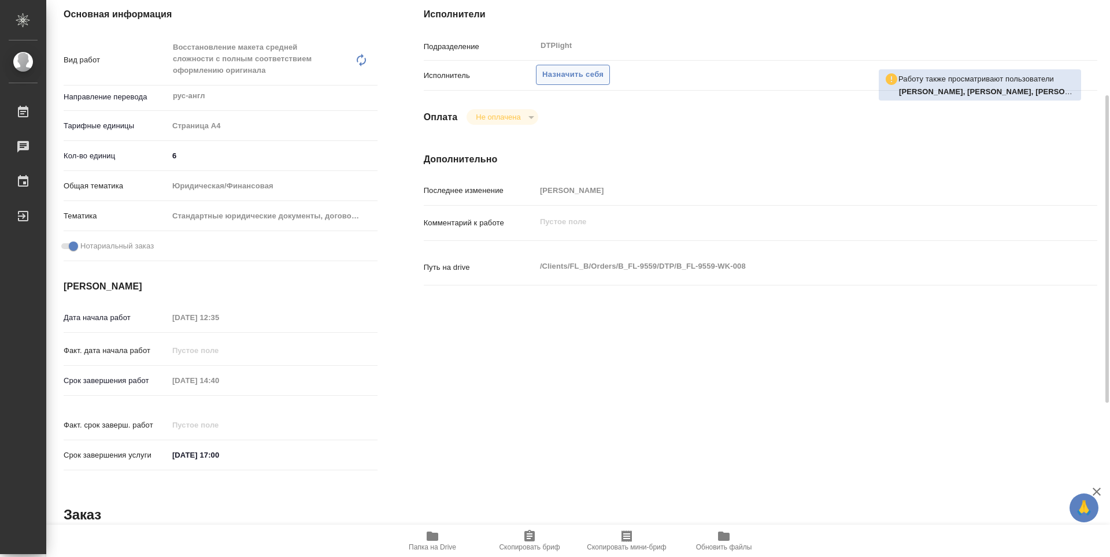
type textarea "x"
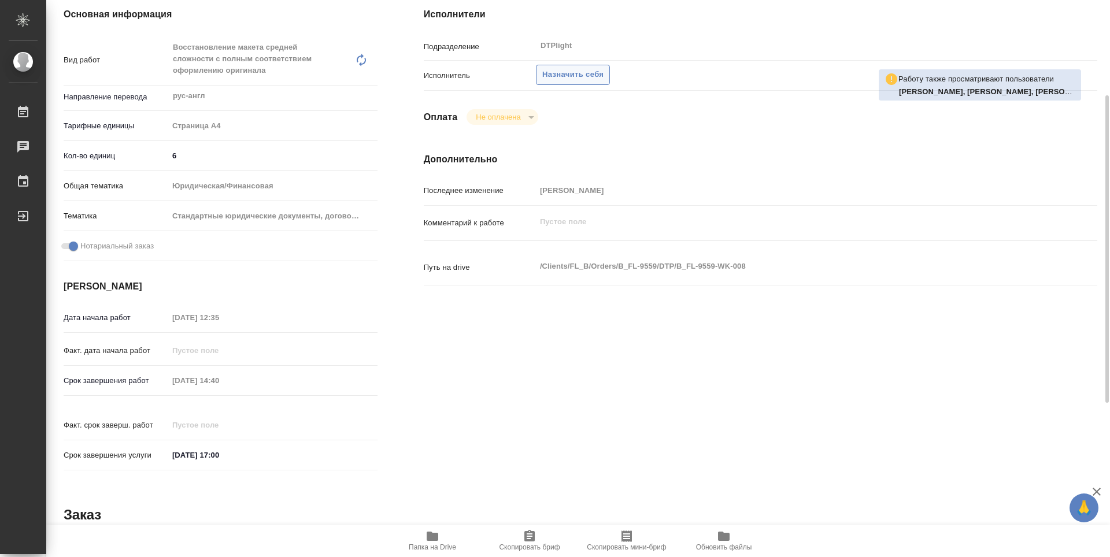
click at [575, 76] on span "Назначить себя" at bounding box center [572, 74] width 61 height 13
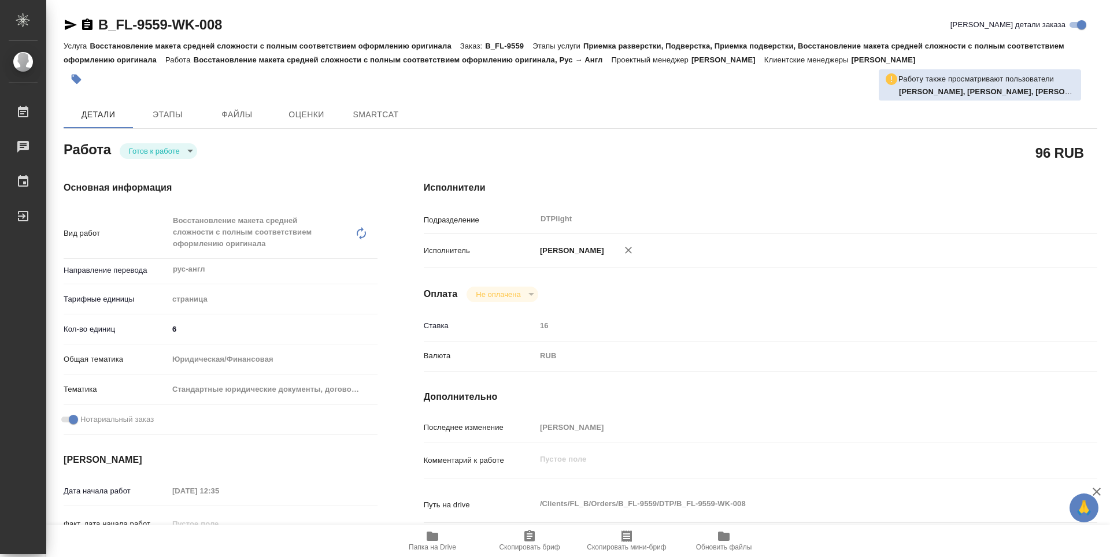
type textarea "x"
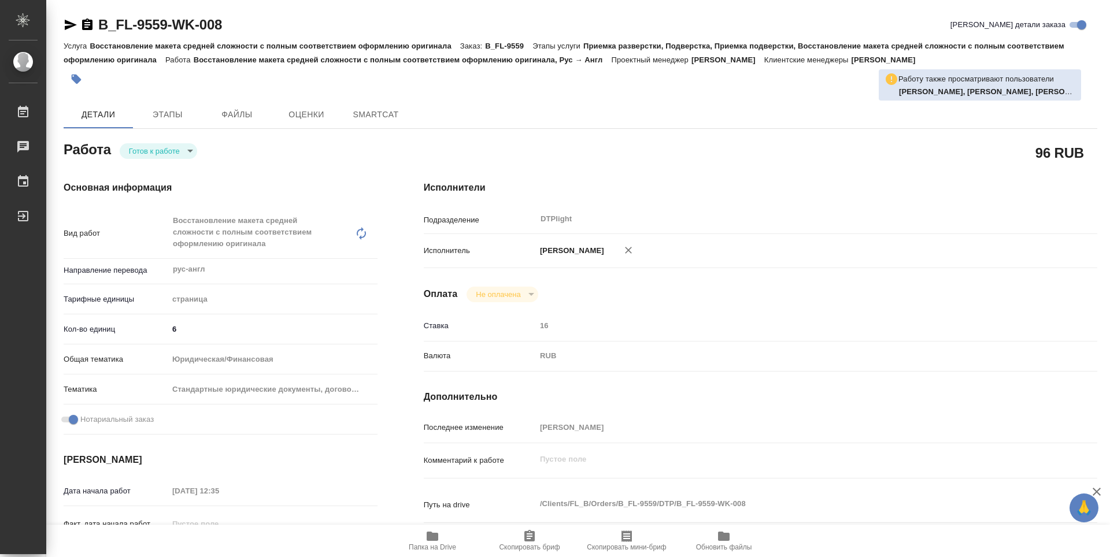
type textarea "x"
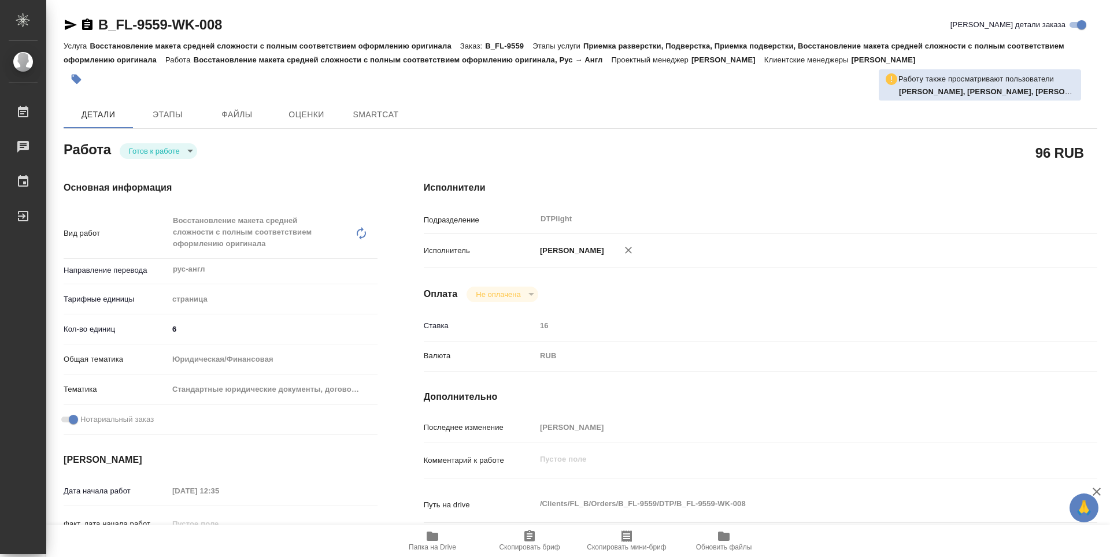
type textarea "x"
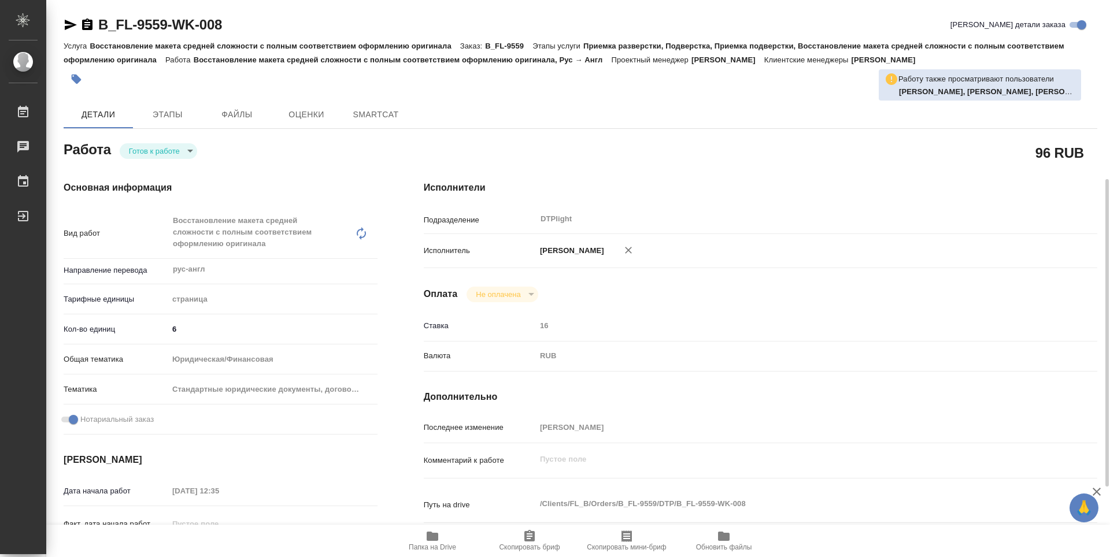
scroll to position [231, 0]
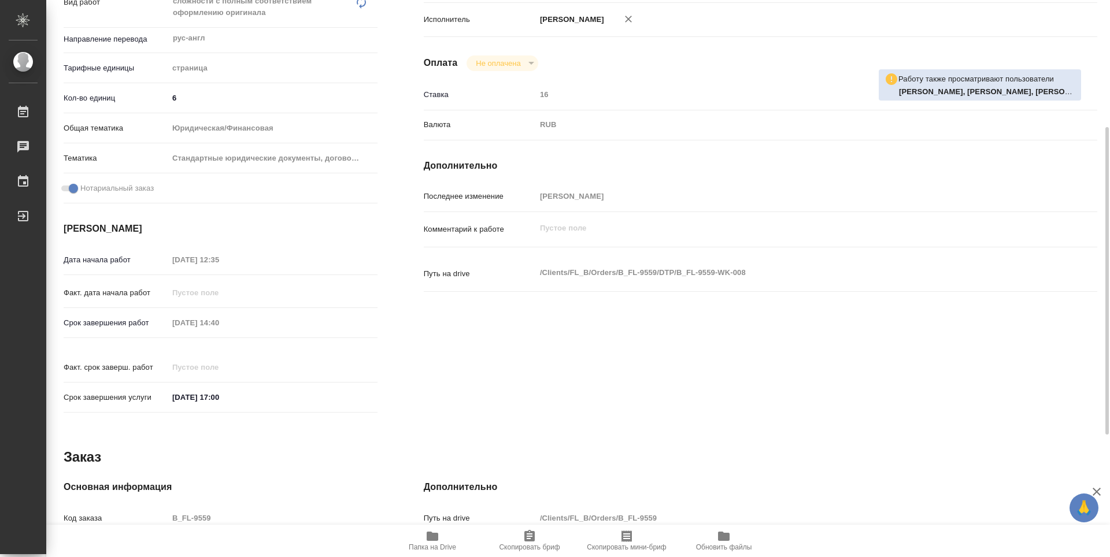
type textarea "x"
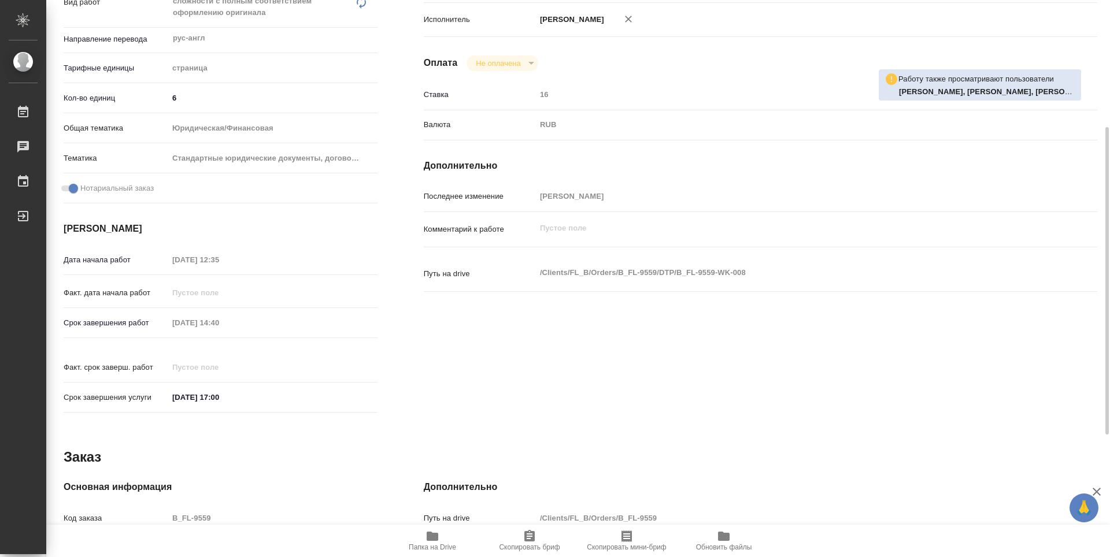
scroll to position [0, 0]
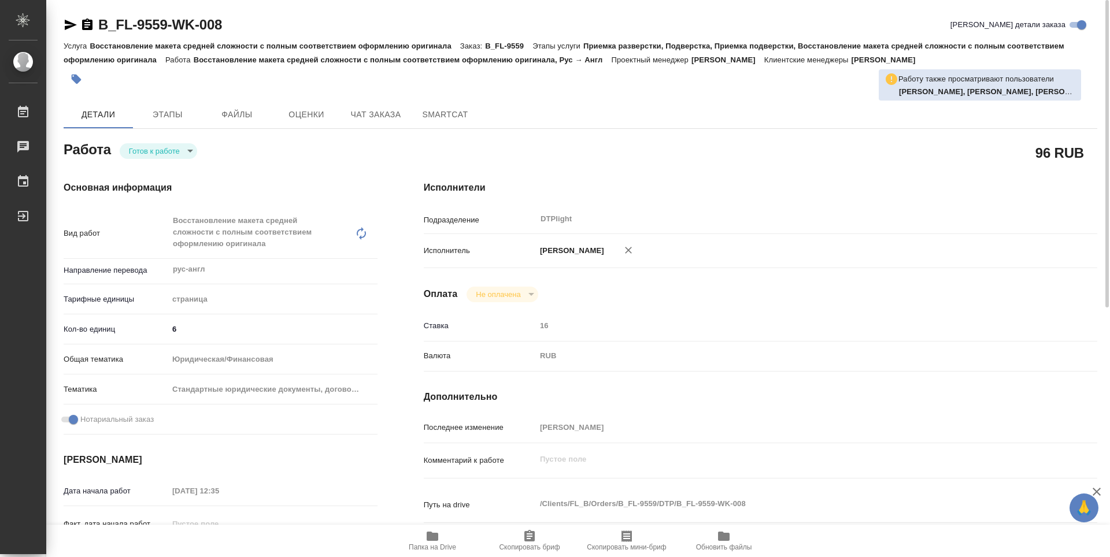
click at [194, 147] on body "🙏 .cls-1 fill:#fff; AWATERA Guselnikov Roman Работы Чаты График Выйти B_FL-9559…" at bounding box center [555, 278] width 1110 height 557
type textarea "x"
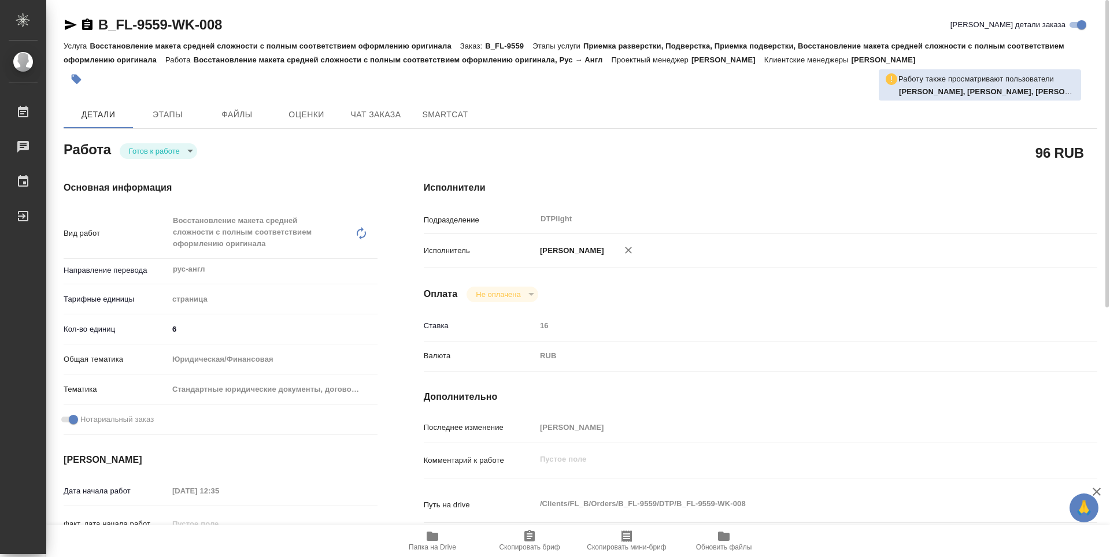
type textarea "x"
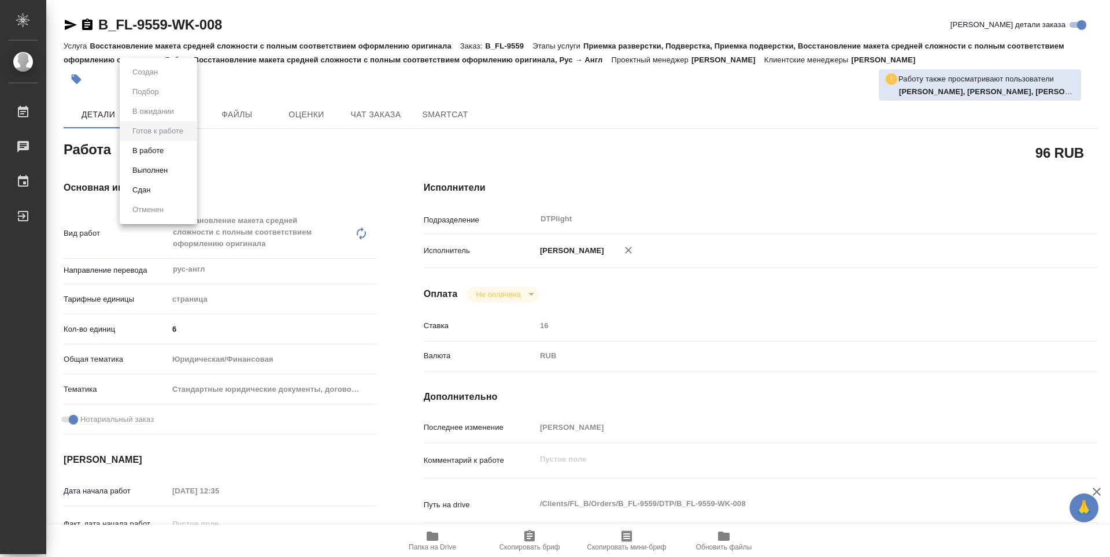
type textarea "x"
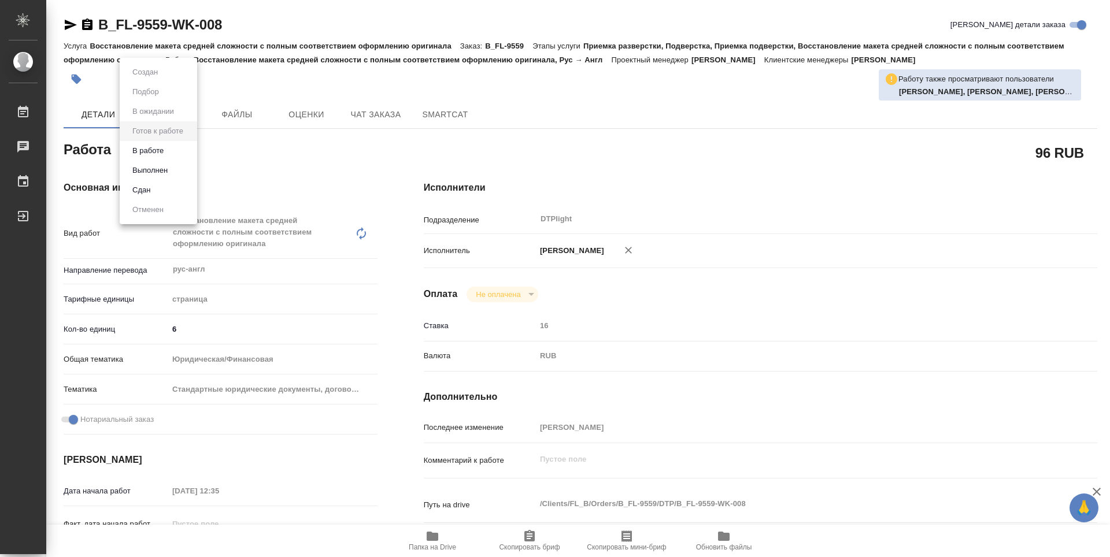
click at [141, 155] on button "В работе" at bounding box center [148, 151] width 38 height 13
type textarea "x"
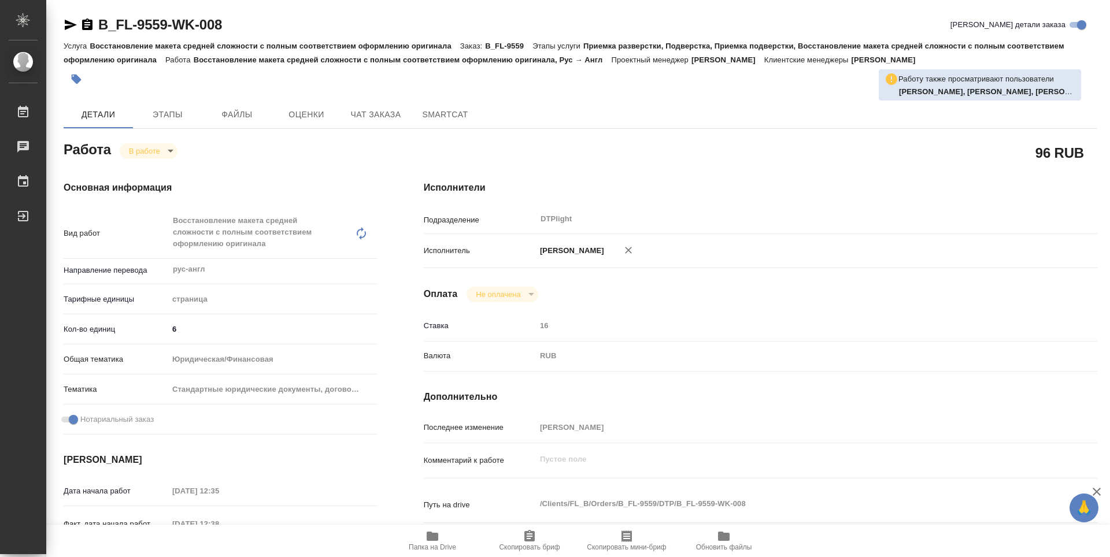
type textarea "x"
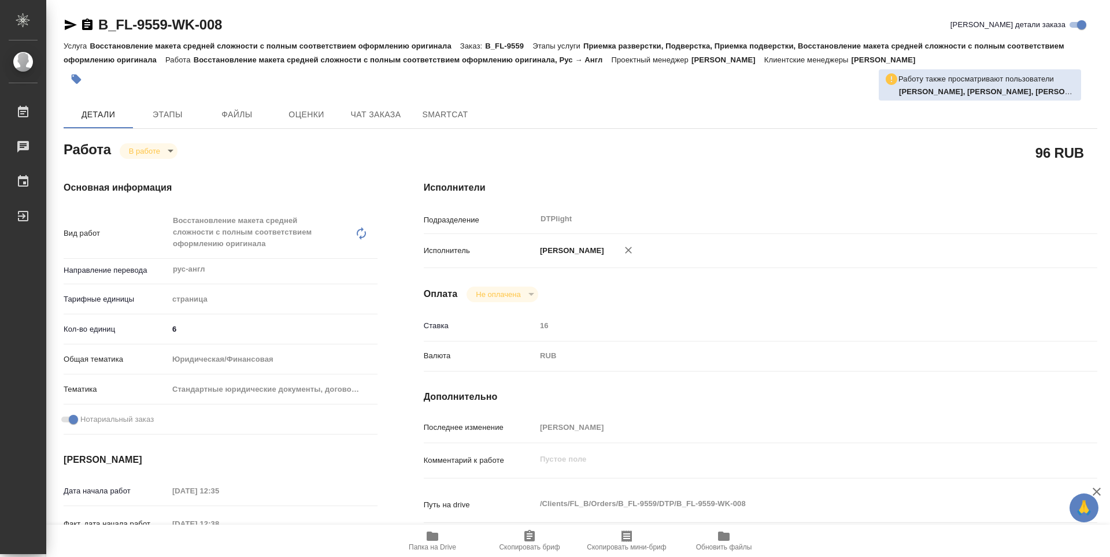
type textarea "x"
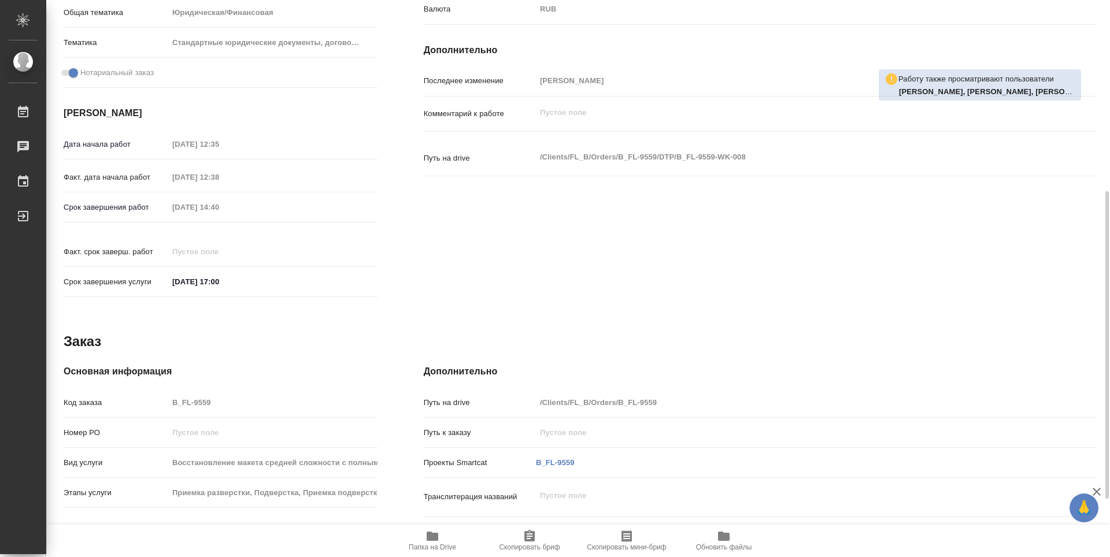
type textarea "x"
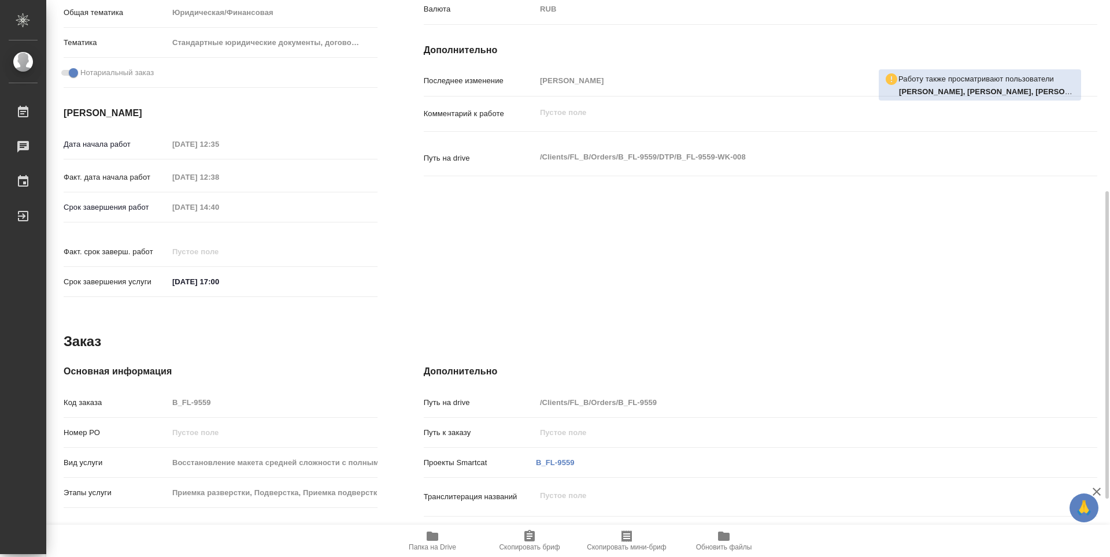
scroll to position [116, 0]
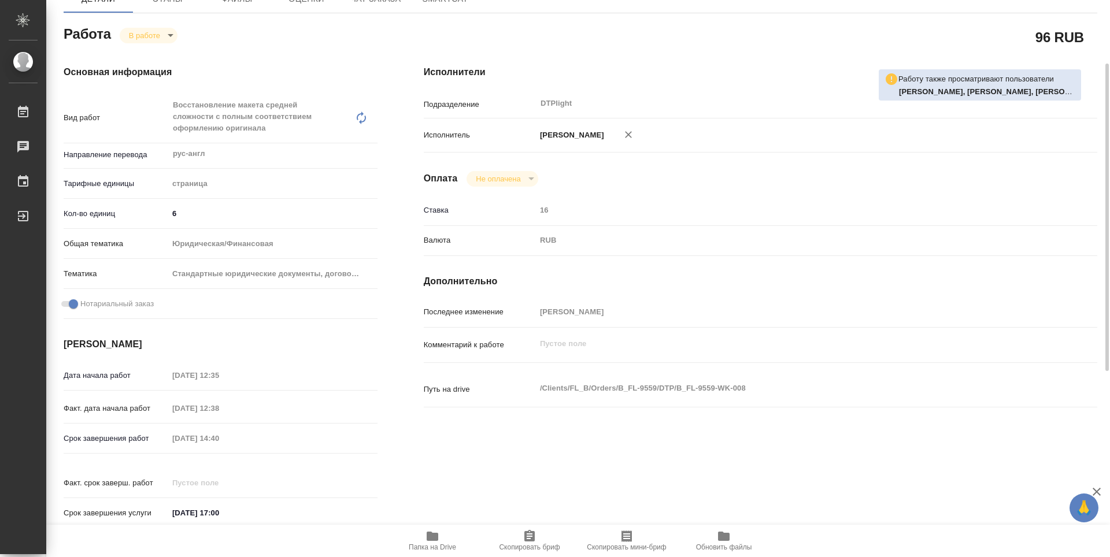
click at [448, 544] on span "Папка на Drive" at bounding box center [432, 547] width 47 height 8
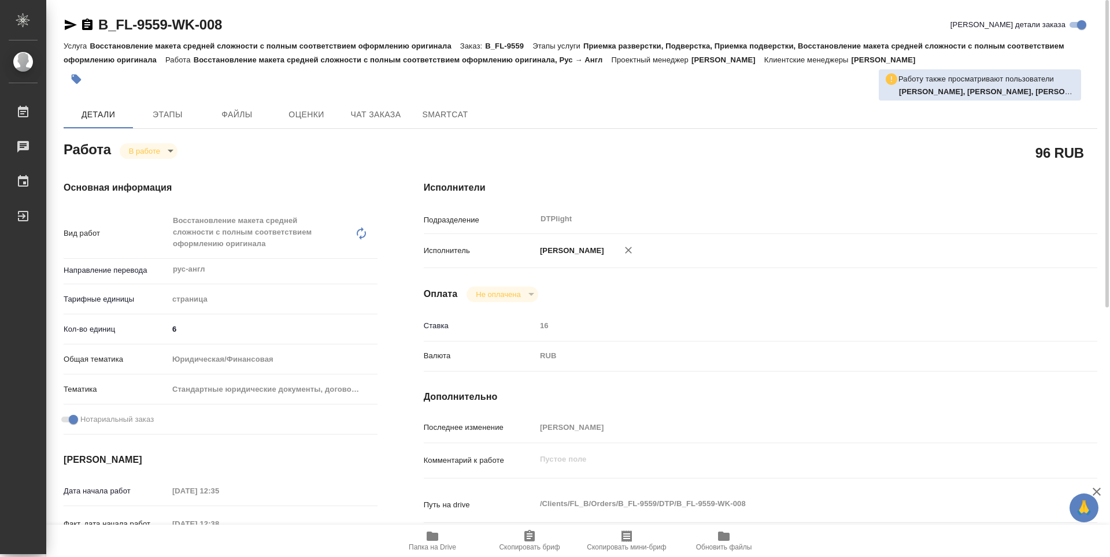
click at [90, 22] on icon "button" at bounding box center [87, 24] width 10 height 12
